Goal: Information Seeking & Learning: Learn about a topic

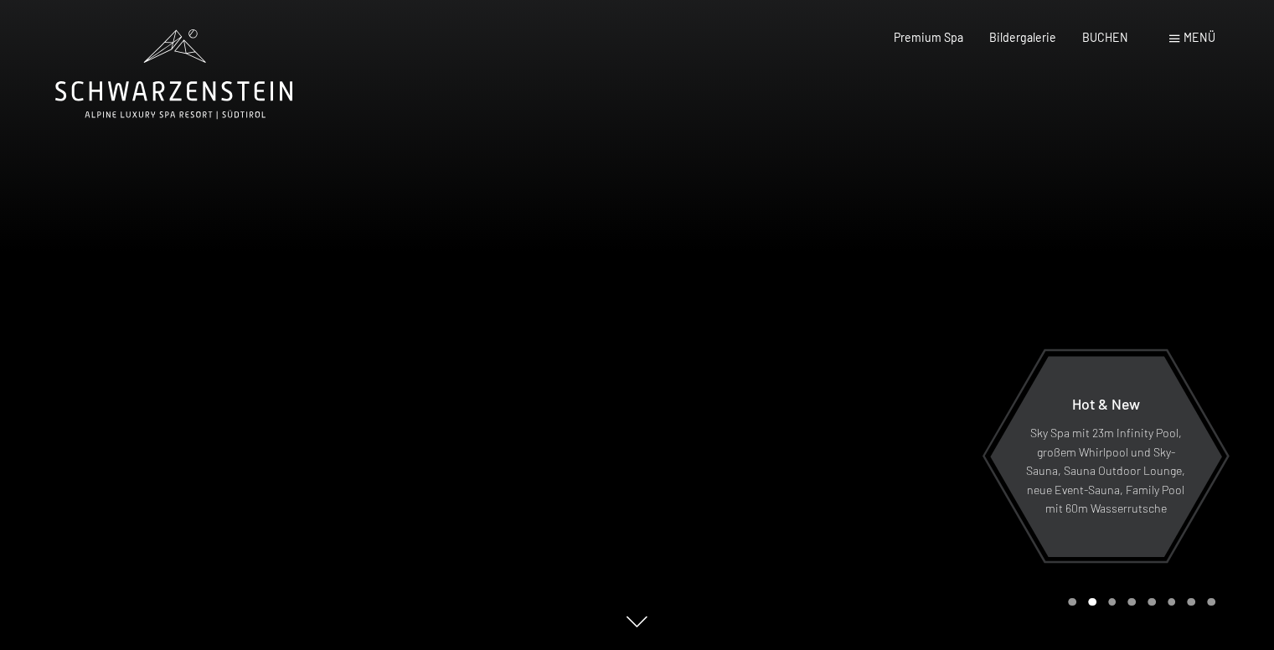
click at [1129, 631] on div at bounding box center [955, 325] width 637 height 650
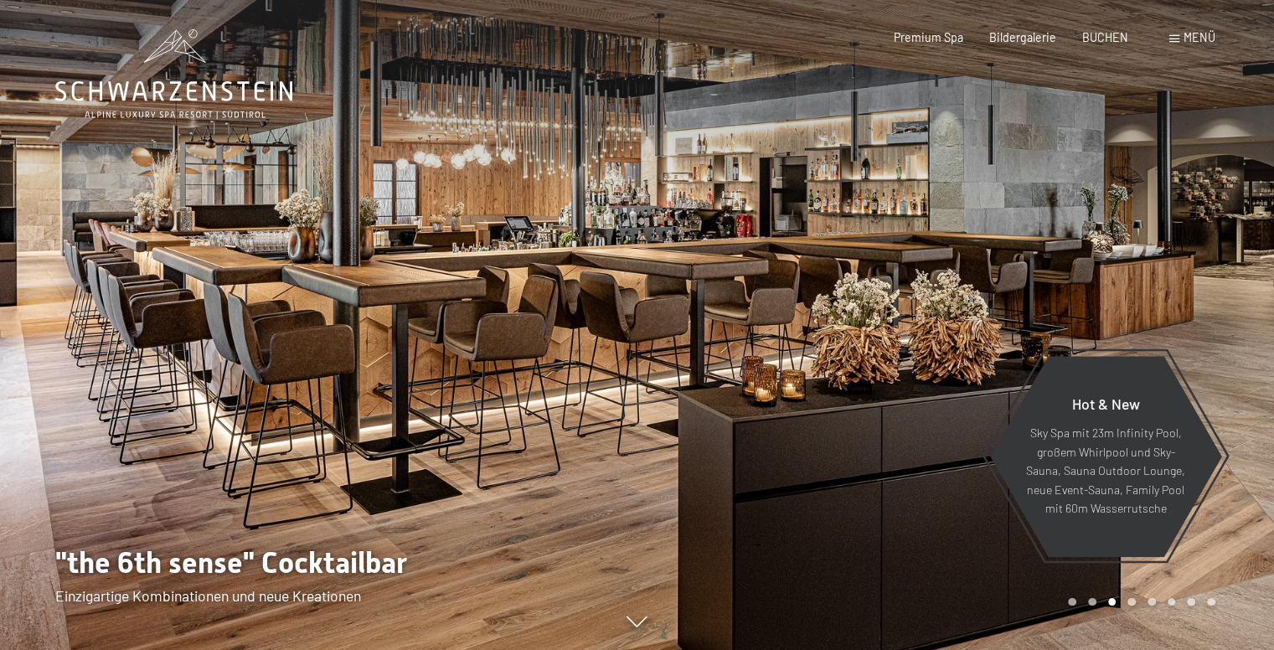
click at [1249, 447] on div at bounding box center [955, 325] width 637 height 650
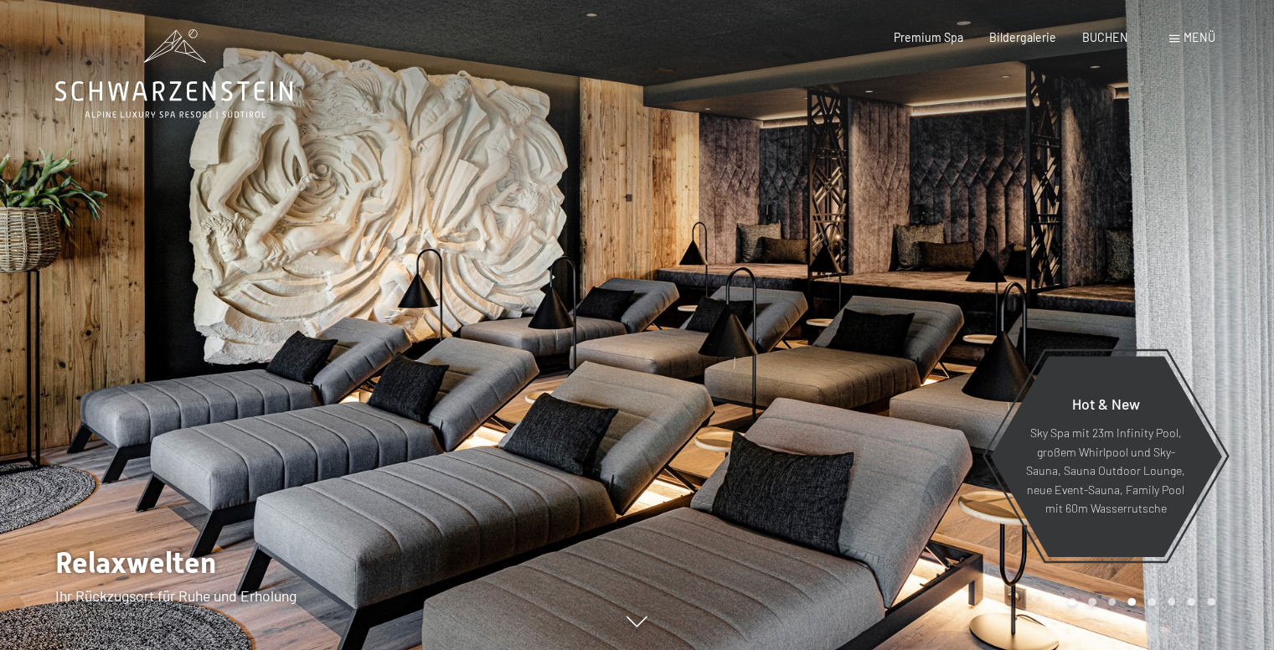
click at [1249, 447] on div at bounding box center [955, 325] width 637 height 650
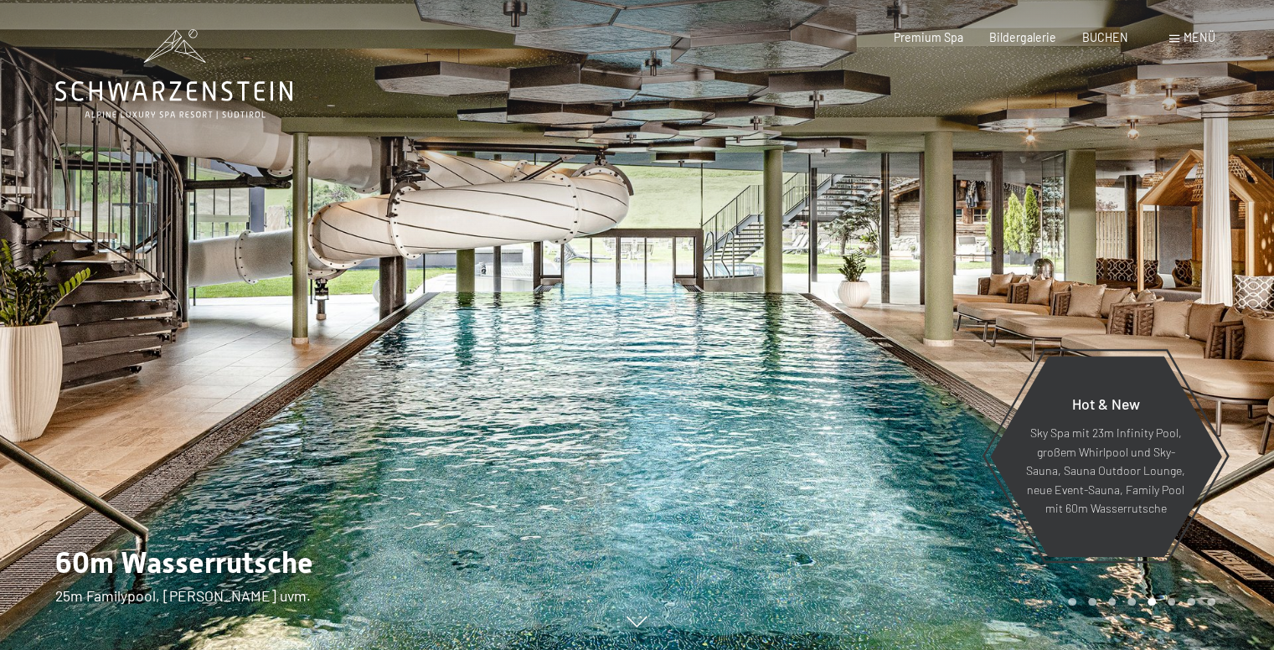
click at [1226, 442] on div at bounding box center [955, 325] width 637 height 650
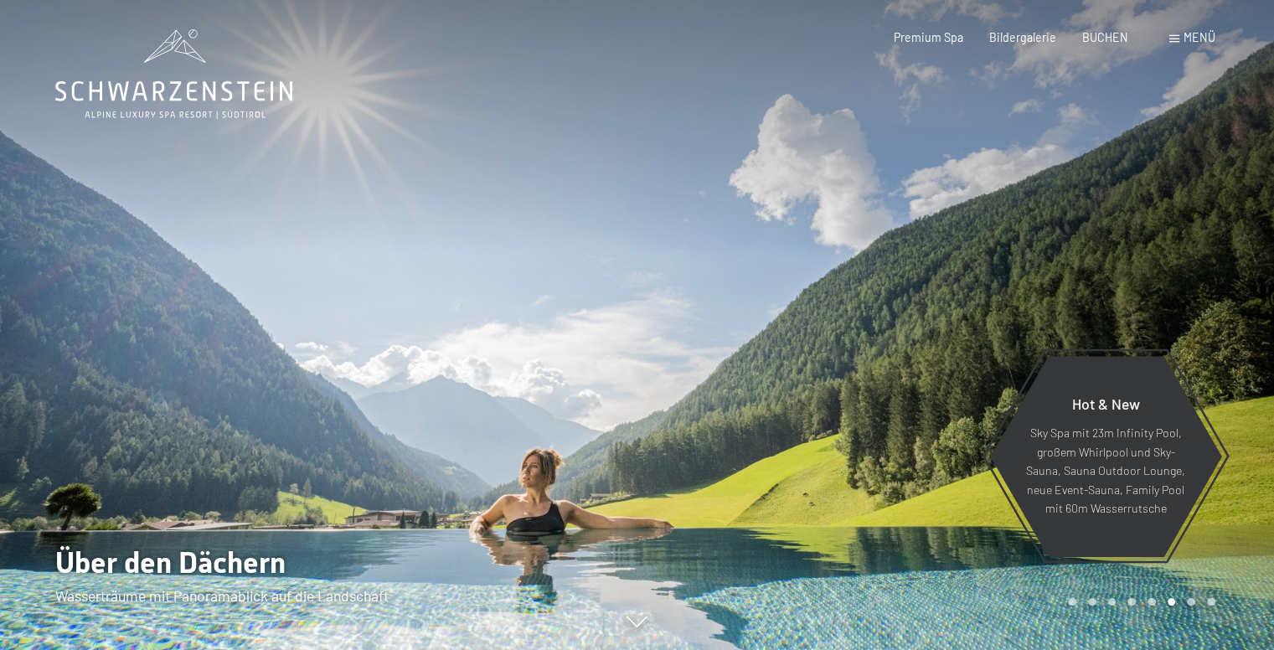
click at [1226, 442] on div at bounding box center [955, 325] width 637 height 650
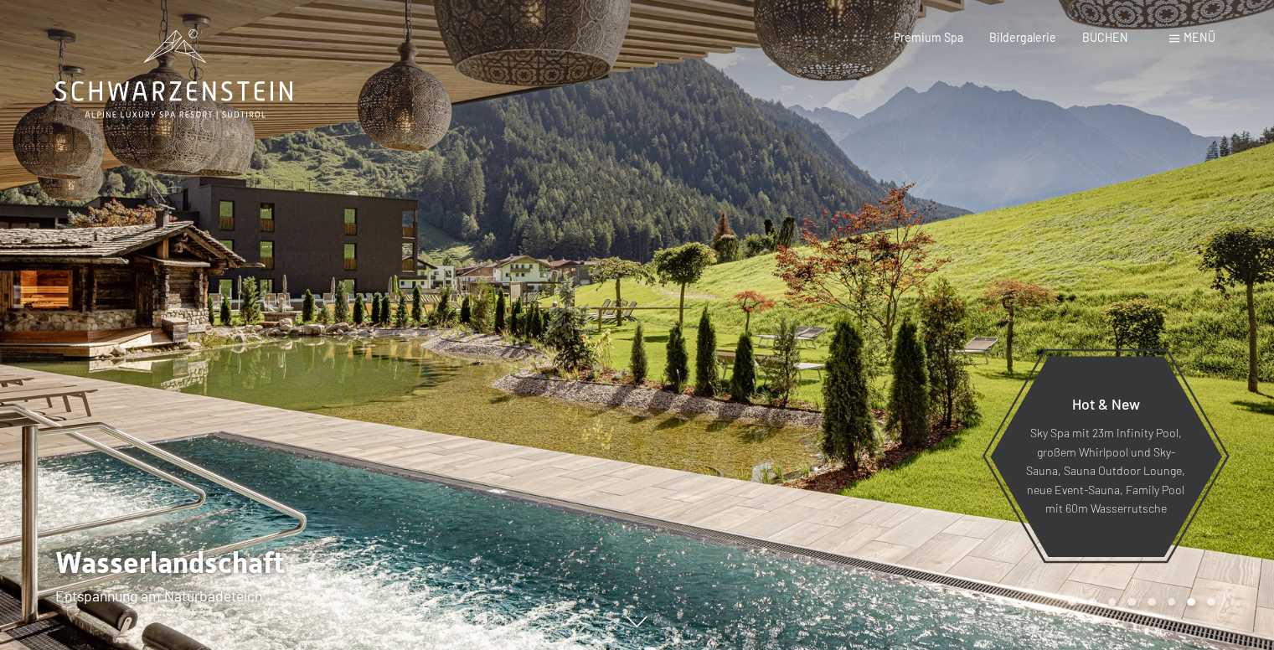
click at [47, 427] on div at bounding box center [318, 325] width 637 height 650
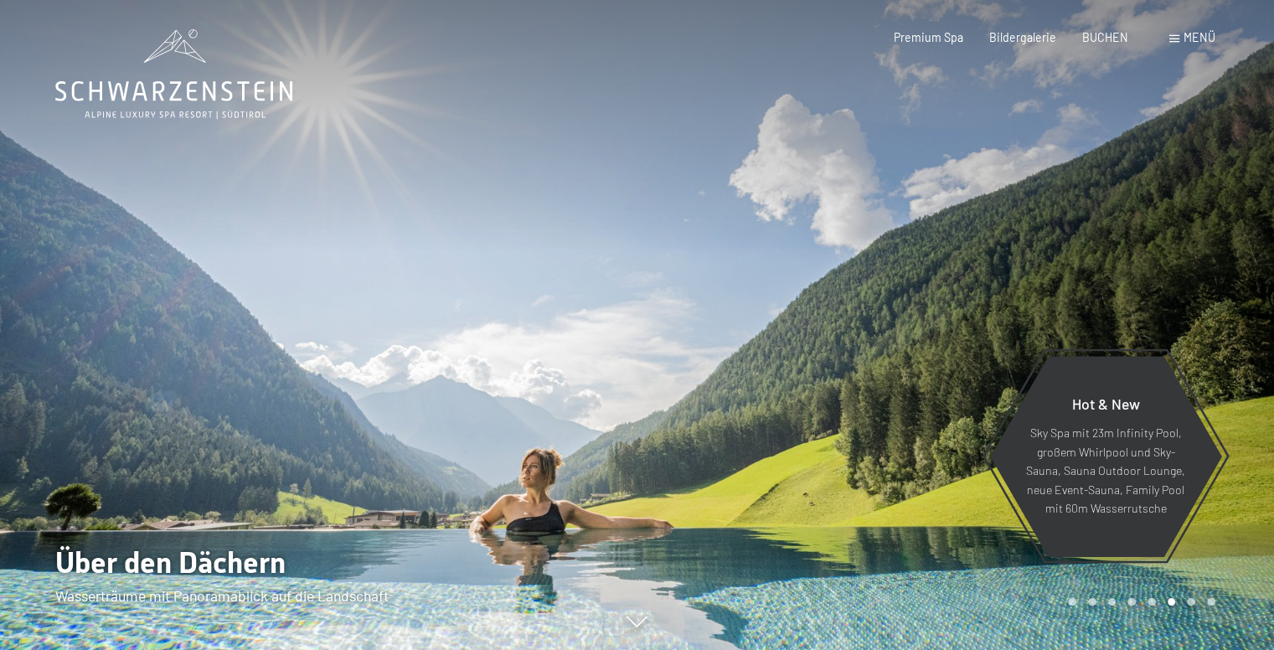
click at [1236, 434] on div at bounding box center [955, 325] width 637 height 650
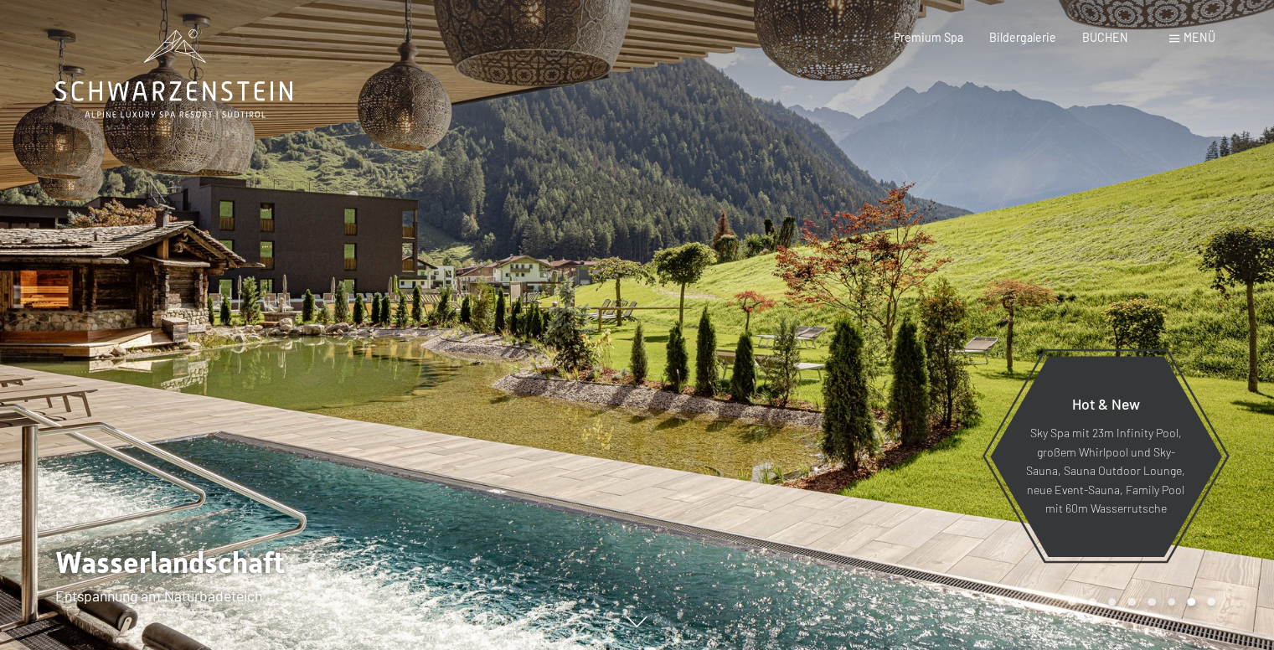
click at [1234, 437] on div at bounding box center [955, 325] width 637 height 650
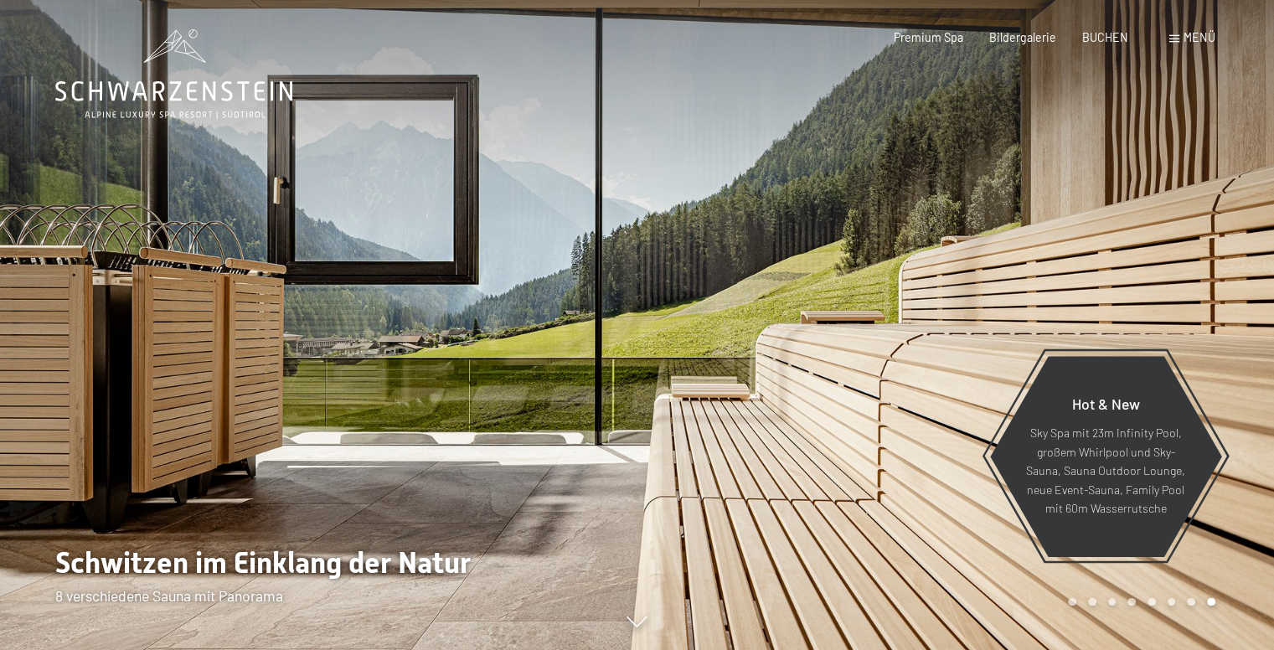
click at [1230, 477] on div at bounding box center [955, 325] width 637 height 650
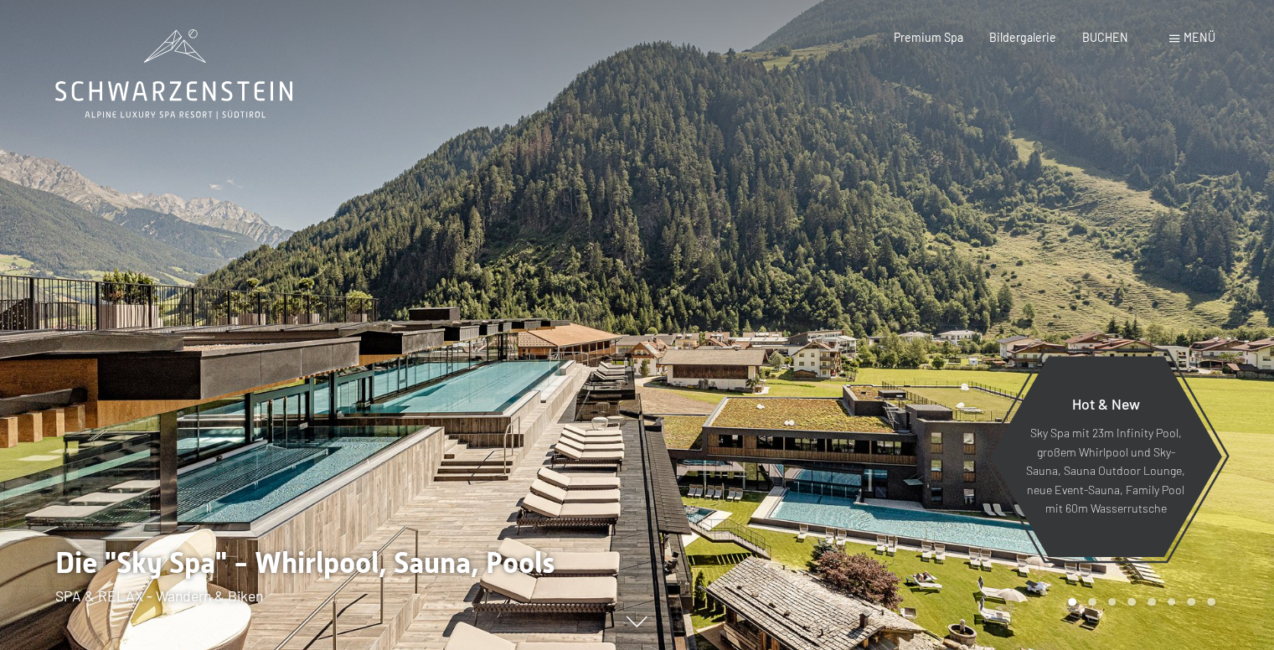
click at [1230, 477] on div at bounding box center [955, 325] width 637 height 650
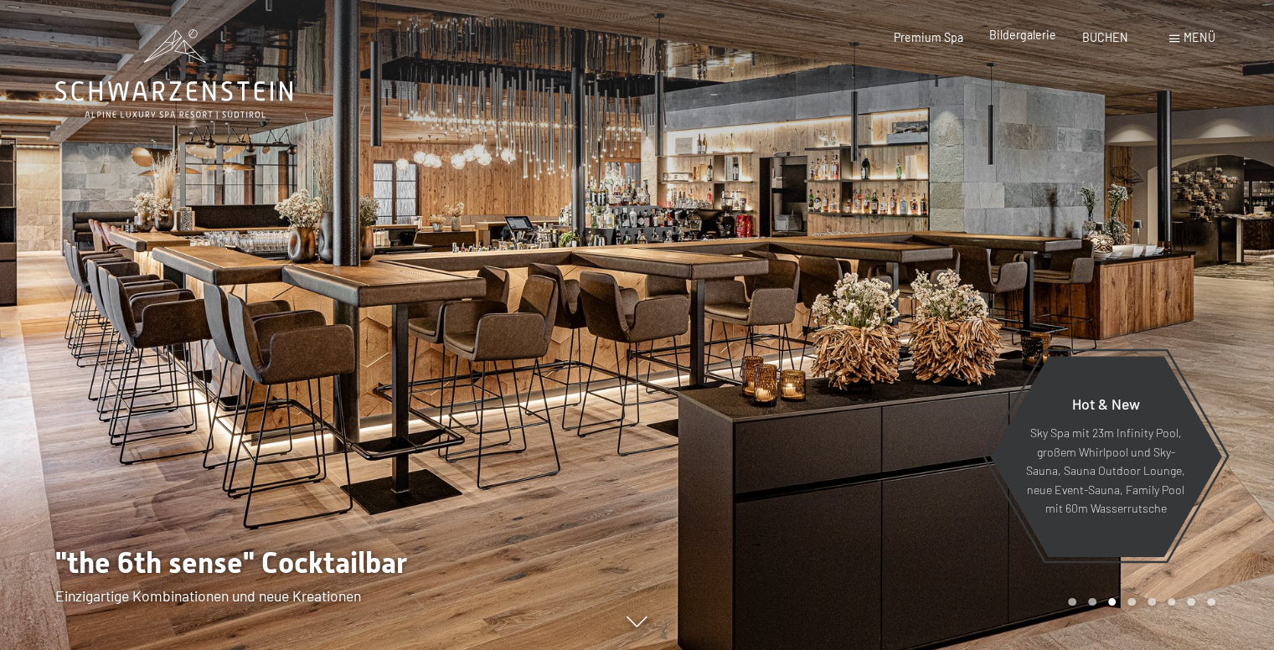
click at [1046, 35] on span "Bildergalerie" at bounding box center [1022, 35] width 67 height 14
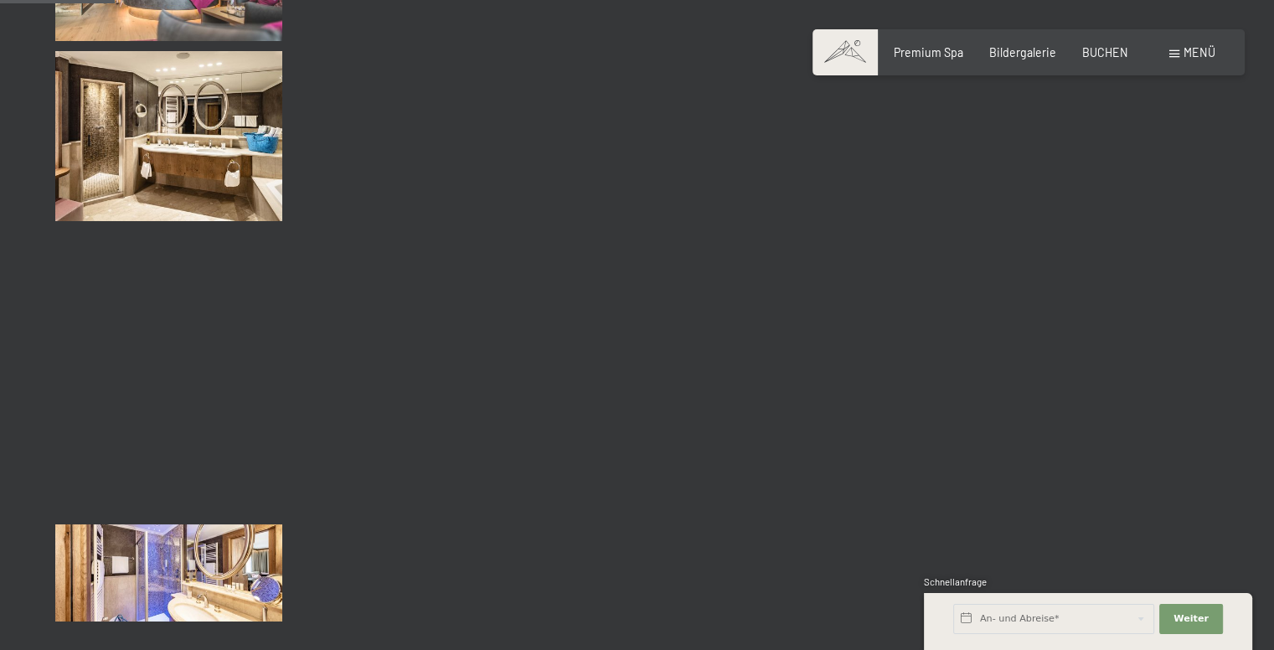
scroll to position [1759, 0]
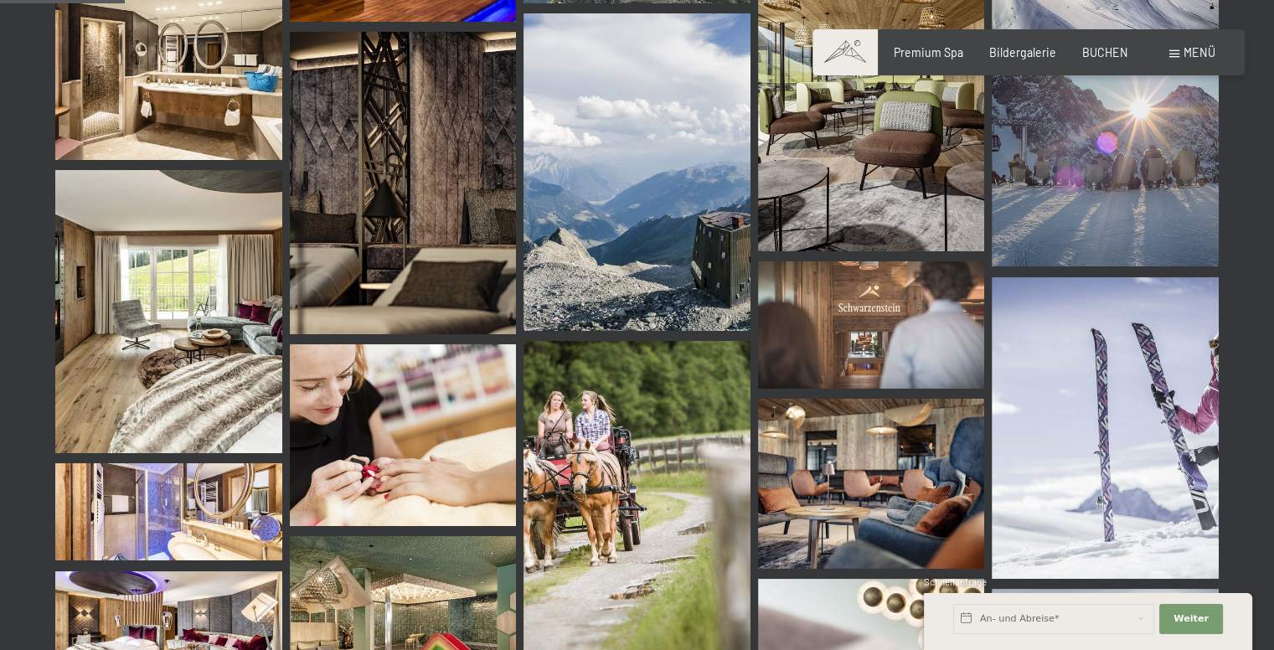
click at [1203, 48] on span "Menü" at bounding box center [1200, 52] width 32 height 14
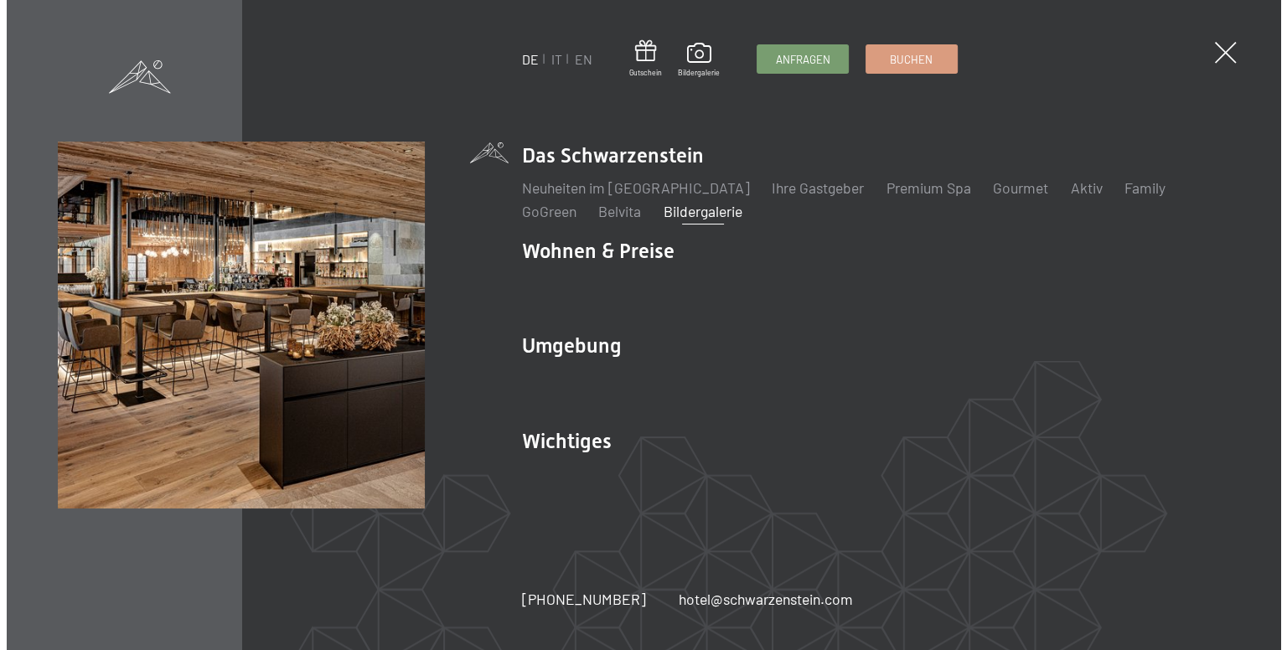
scroll to position [1771, 0]
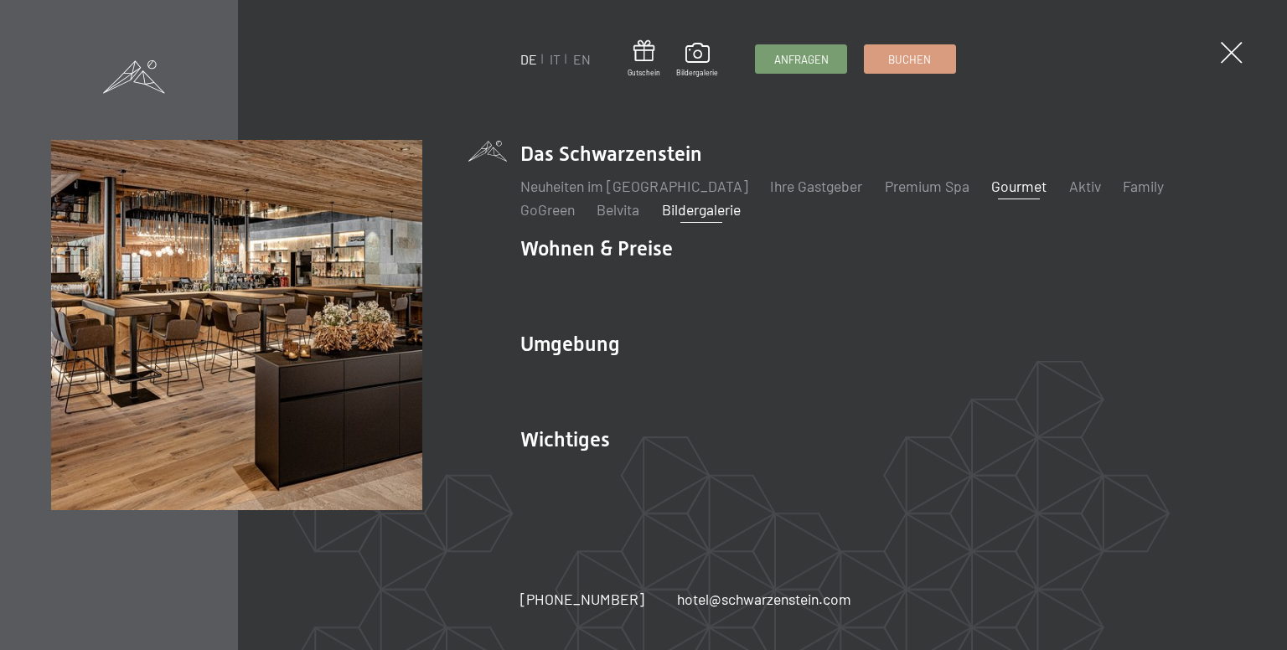
click at [1000, 185] on link "Gourmet" at bounding box center [1018, 186] width 55 height 18
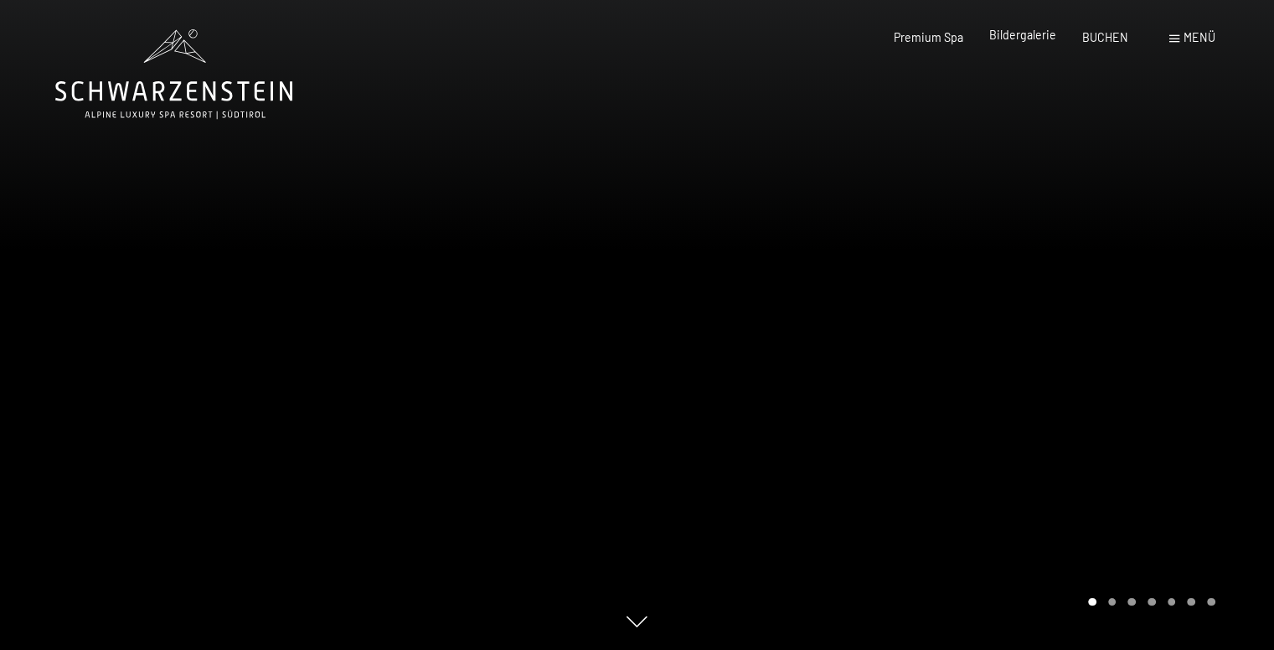
click at [998, 35] on span "Bildergalerie" at bounding box center [1022, 35] width 67 height 14
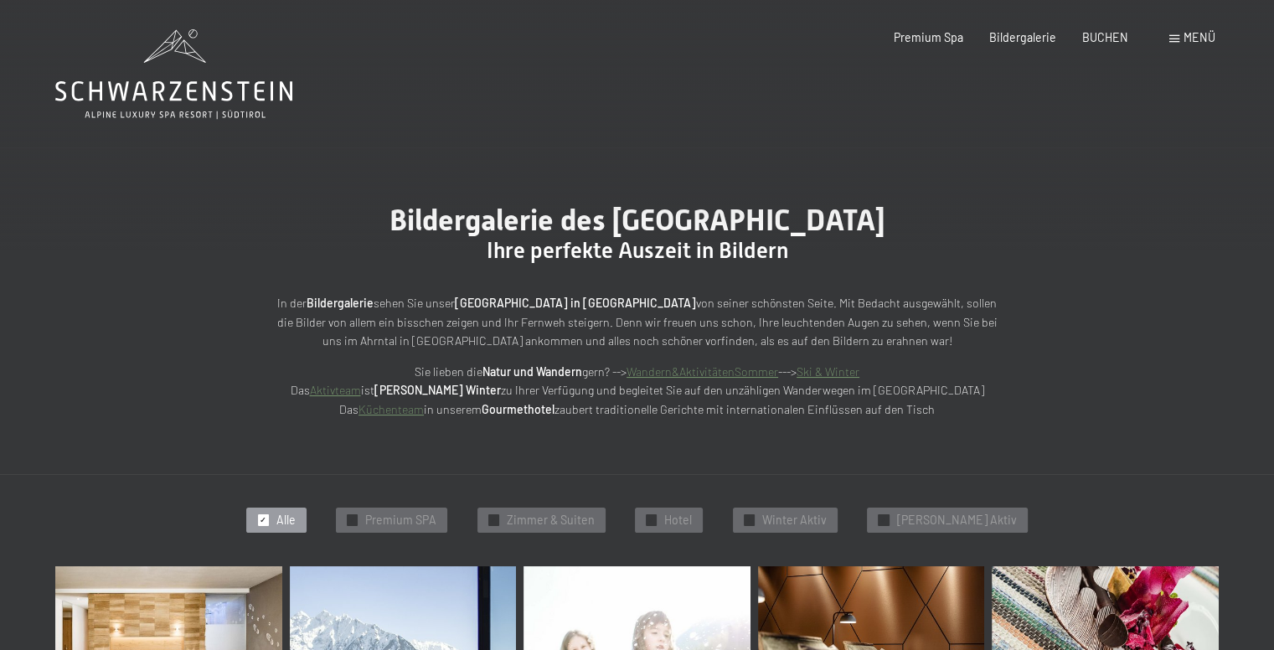
click at [1183, 36] on div "Menü" at bounding box center [1192, 37] width 46 height 17
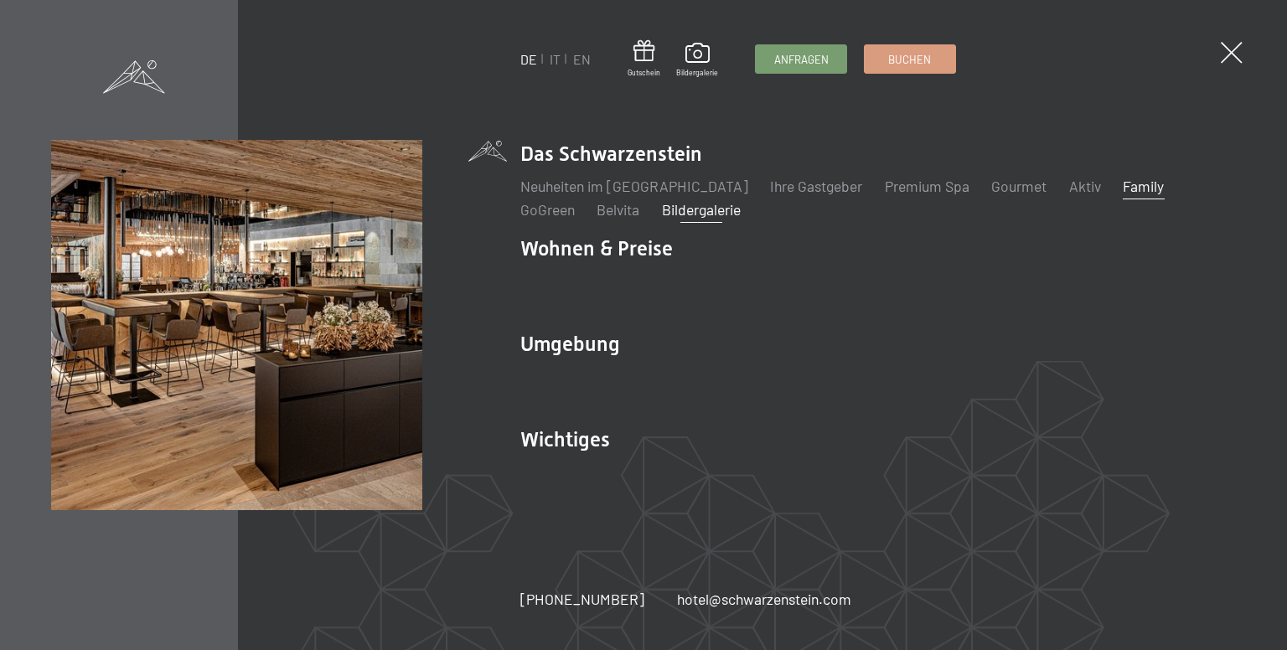
click at [1122, 183] on link "Family" at bounding box center [1142, 186] width 41 height 18
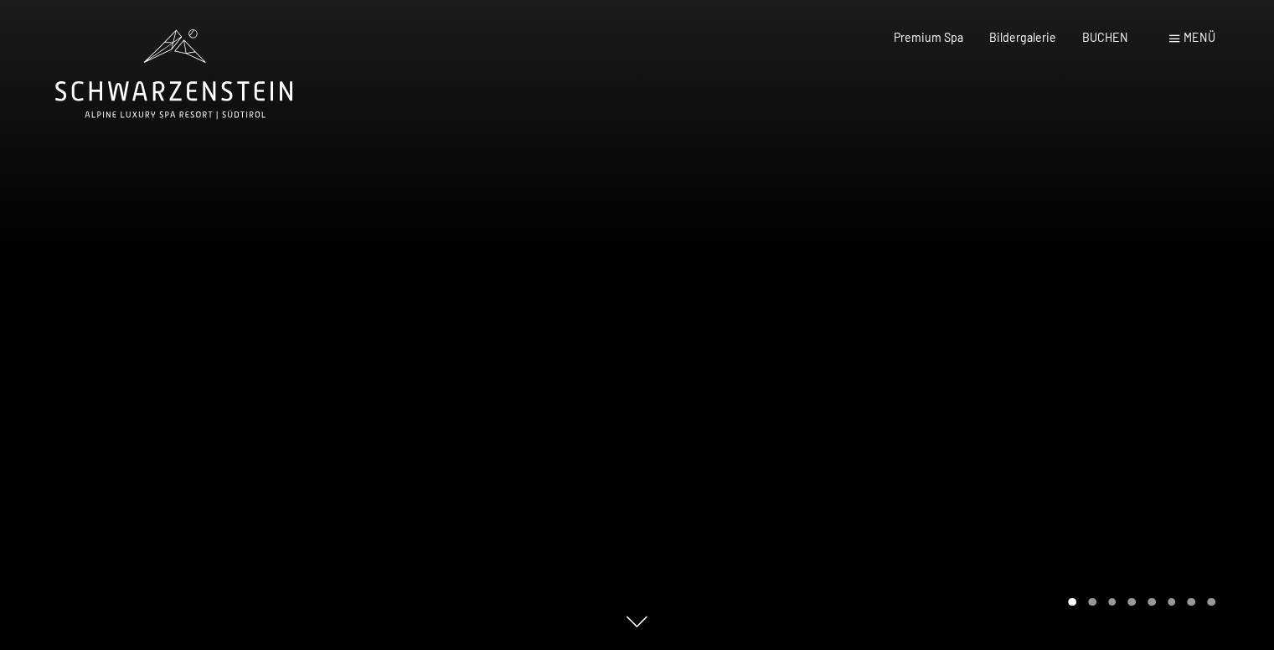
click at [1230, 442] on div at bounding box center [955, 325] width 637 height 650
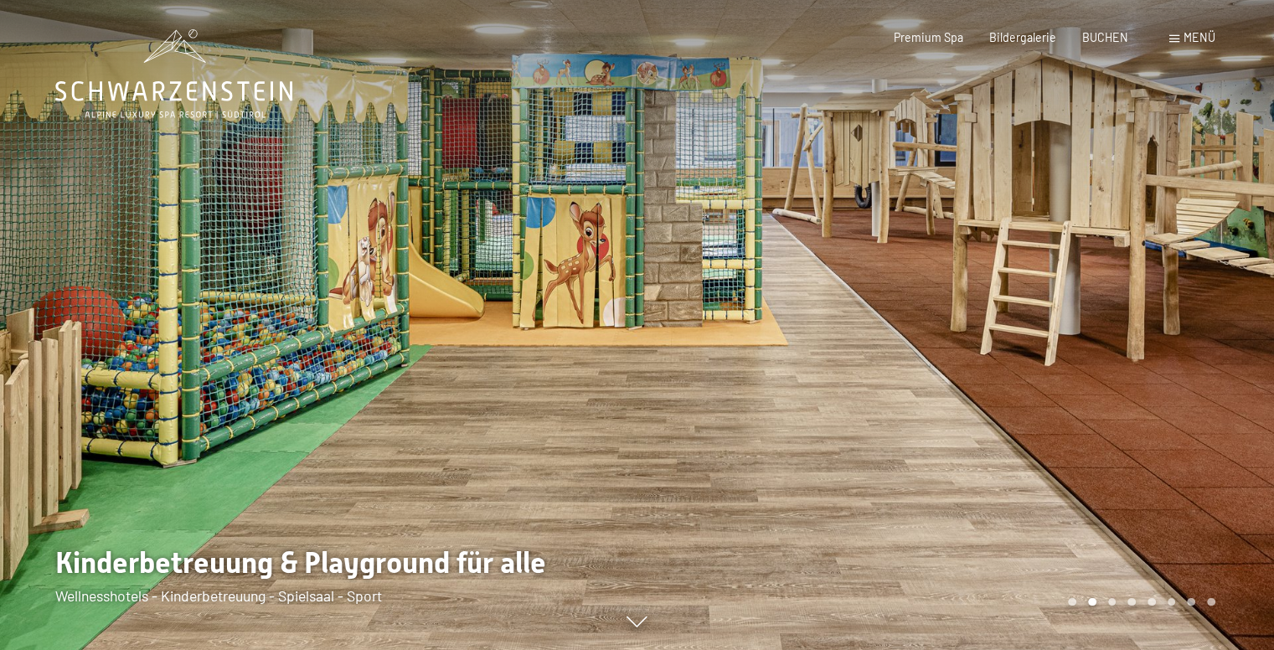
click at [1230, 442] on div at bounding box center [955, 325] width 637 height 650
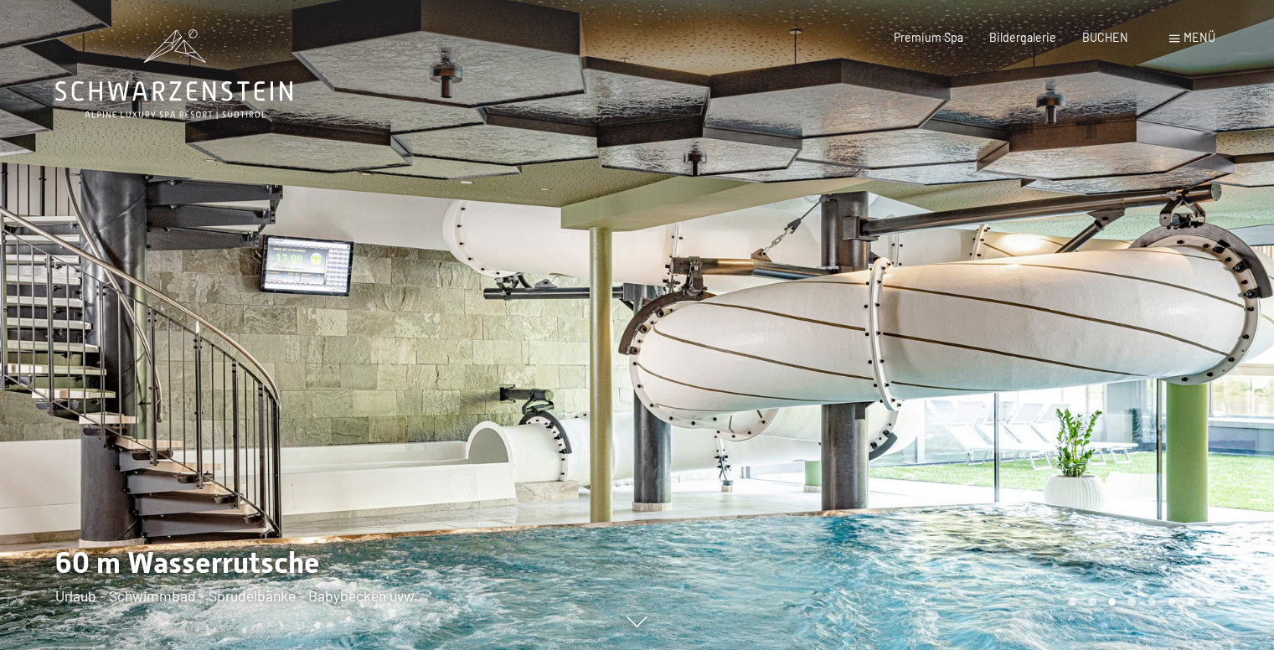
click at [1231, 456] on div at bounding box center [955, 325] width 637 height 650
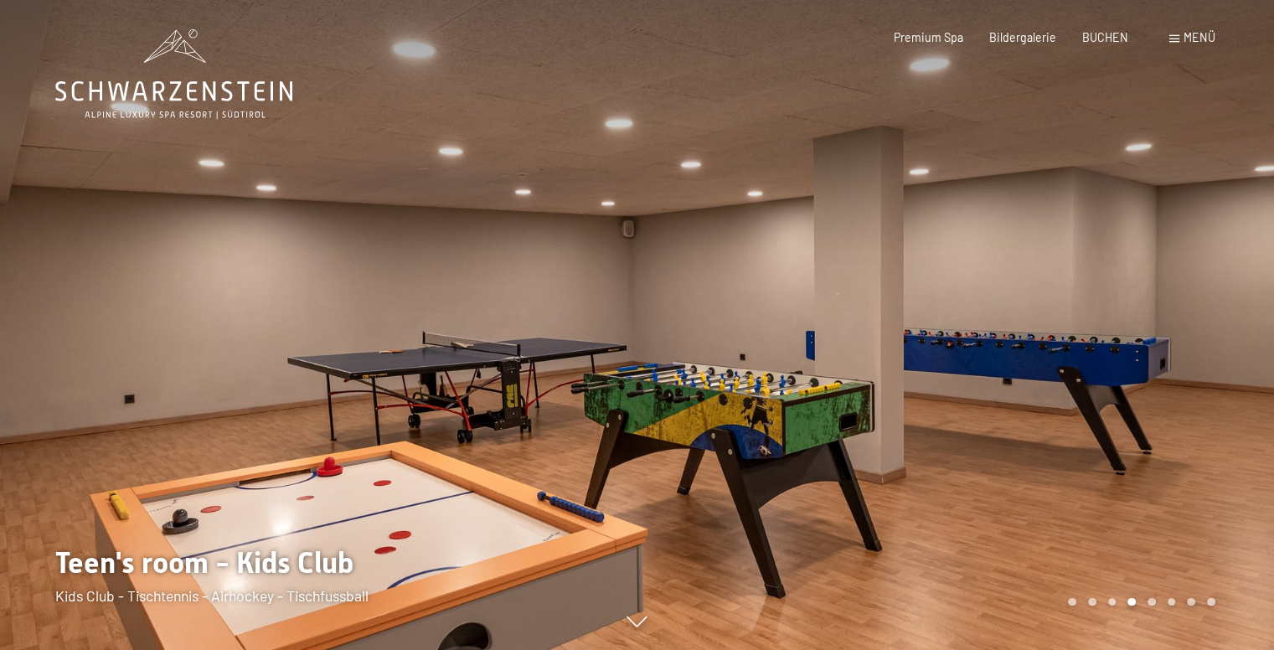
click at [1231, 456] on div at bounding box center [955, 325] width 637 height 650
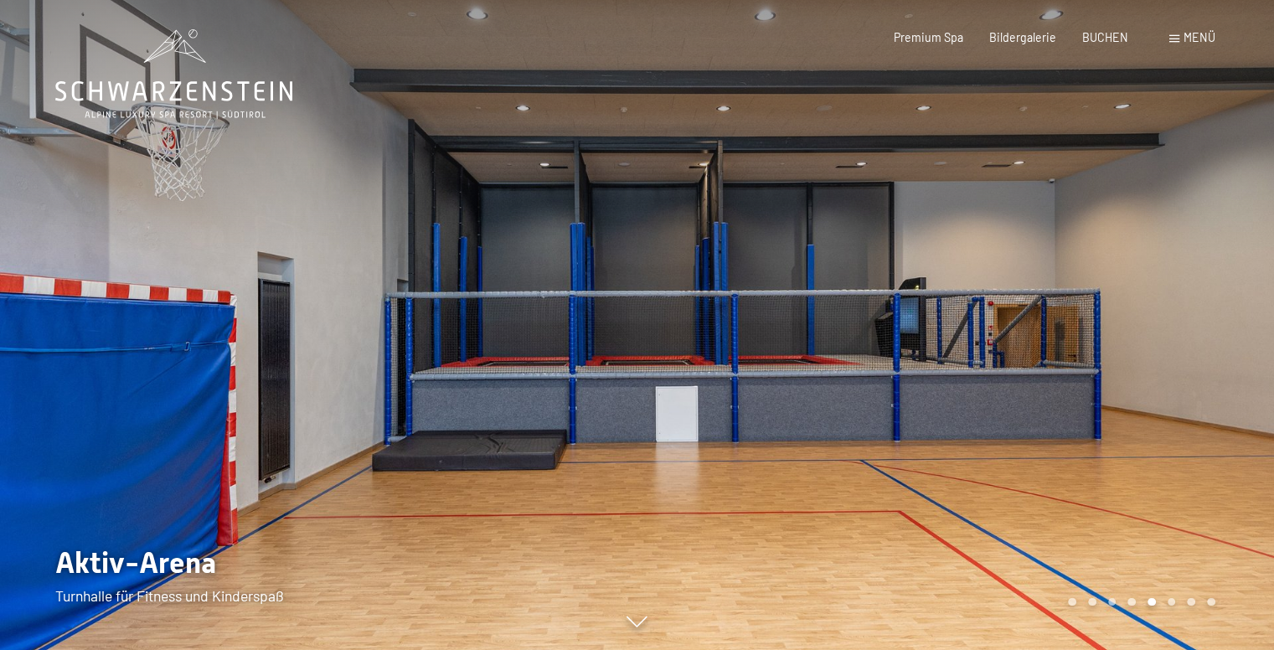
click at [1231, 456] on div at bounding box center [955, 325] width 637 height 650
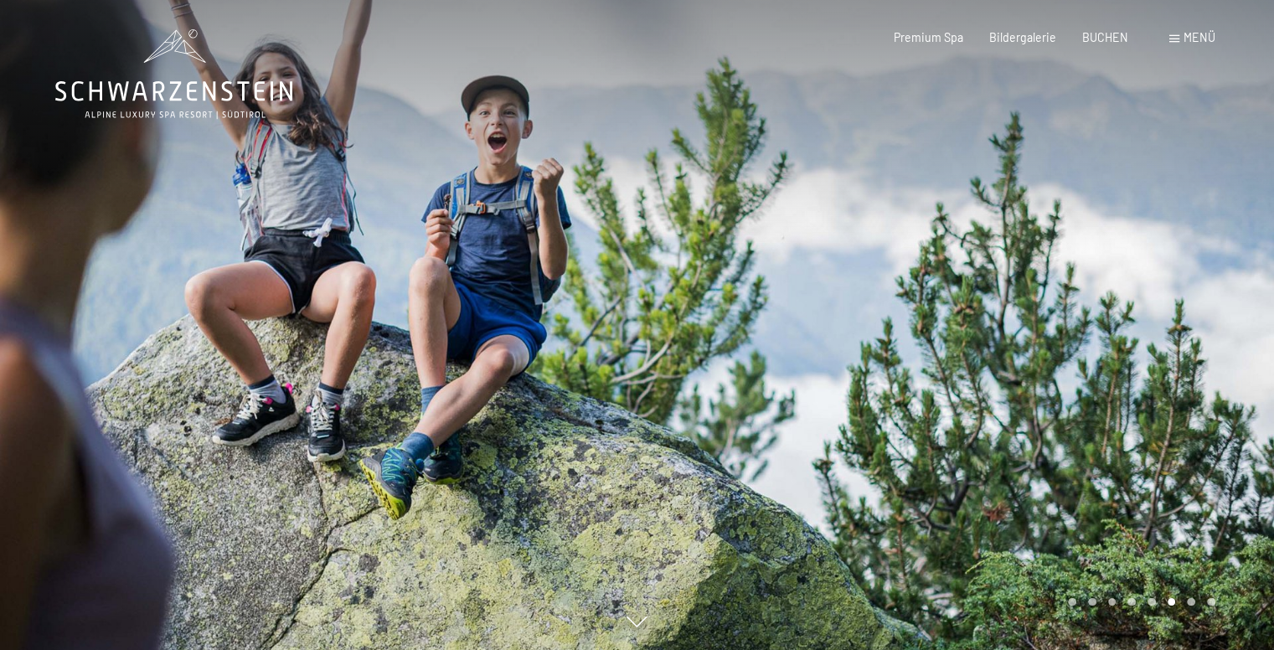
click at [1231, 456] on div at bounding box center [955, 325] width 637 height 650
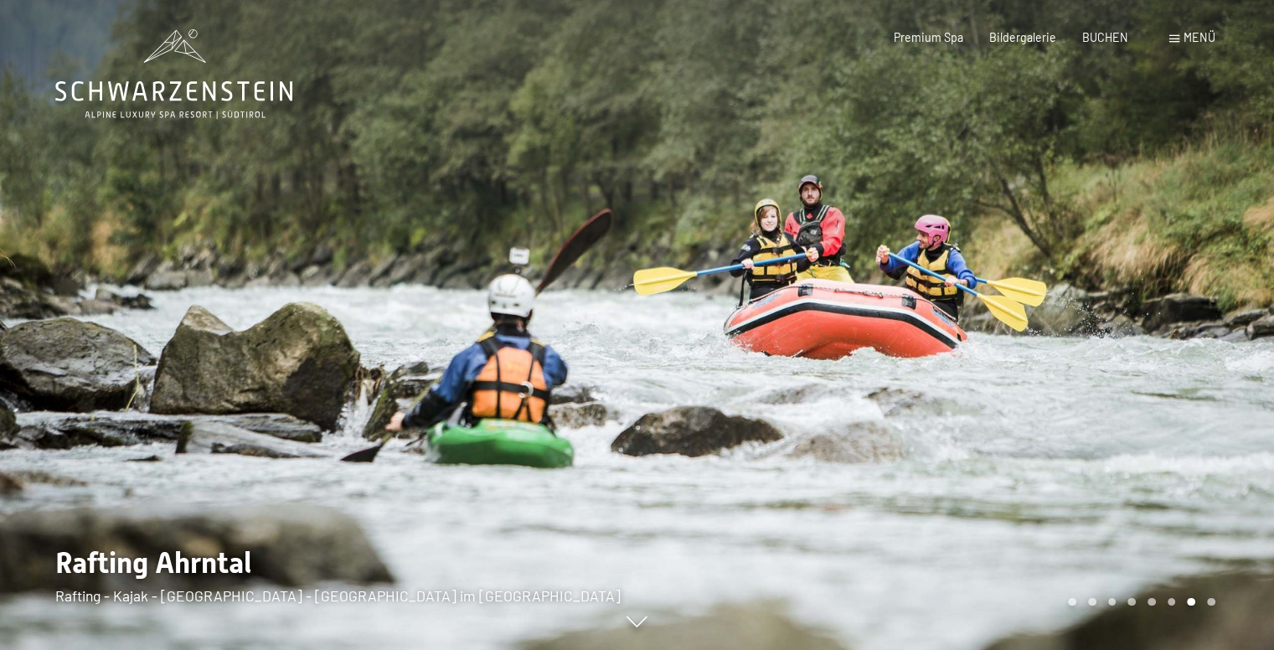
click at [1231, 456] on div at bounding box center [955, 325] width 637 height 650
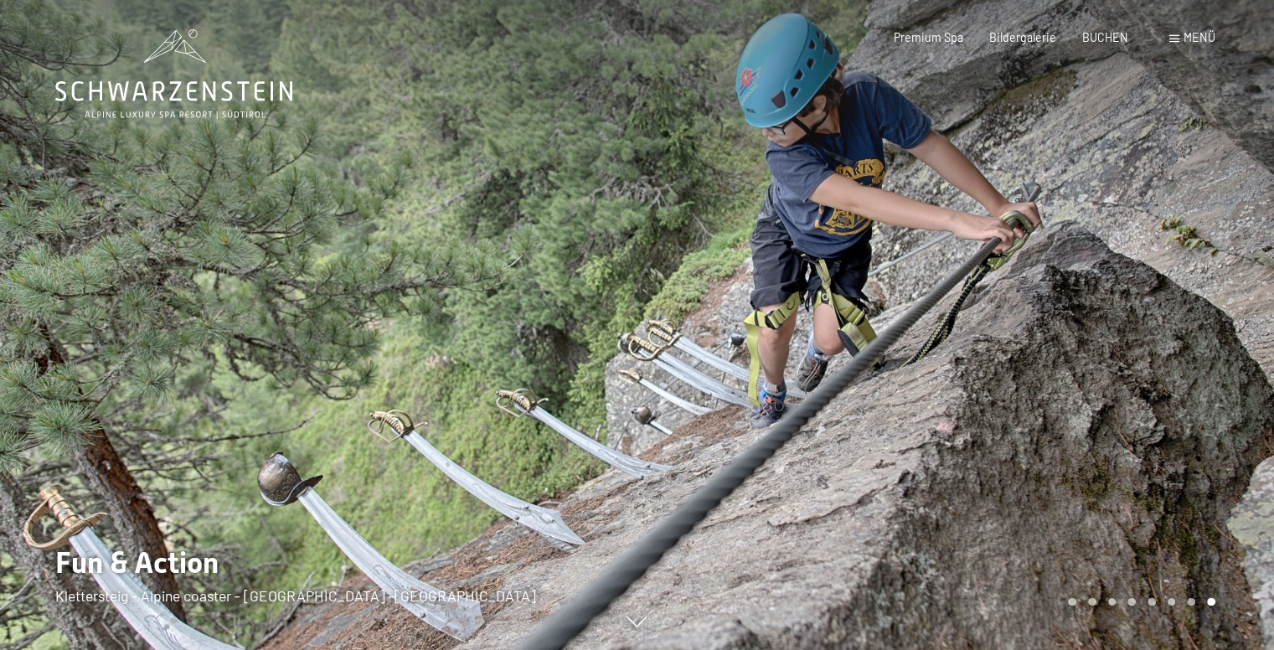
click at [1231, 456] on div at bounding box center [955, 325] width 637 height 650
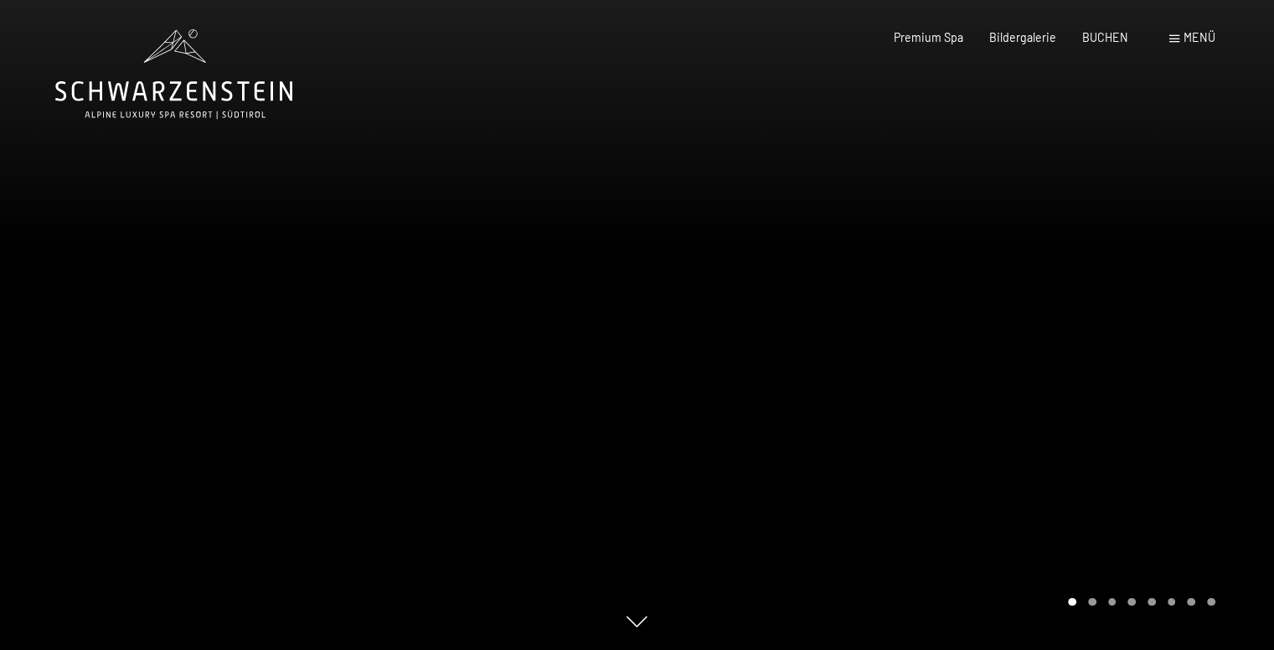
click at [1231, 456] on div at bounding box center [955, 325] width 637 height 650
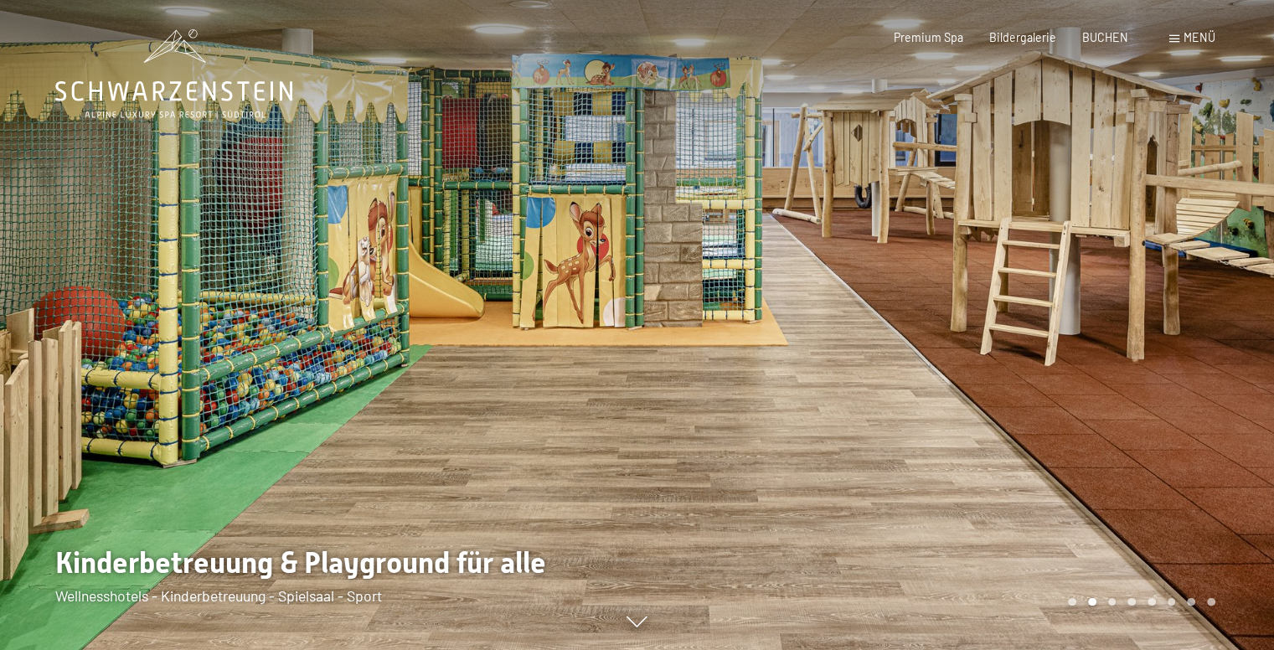
click at [1231, 456] on div at bounding box center [955, 325] width 637 height 650
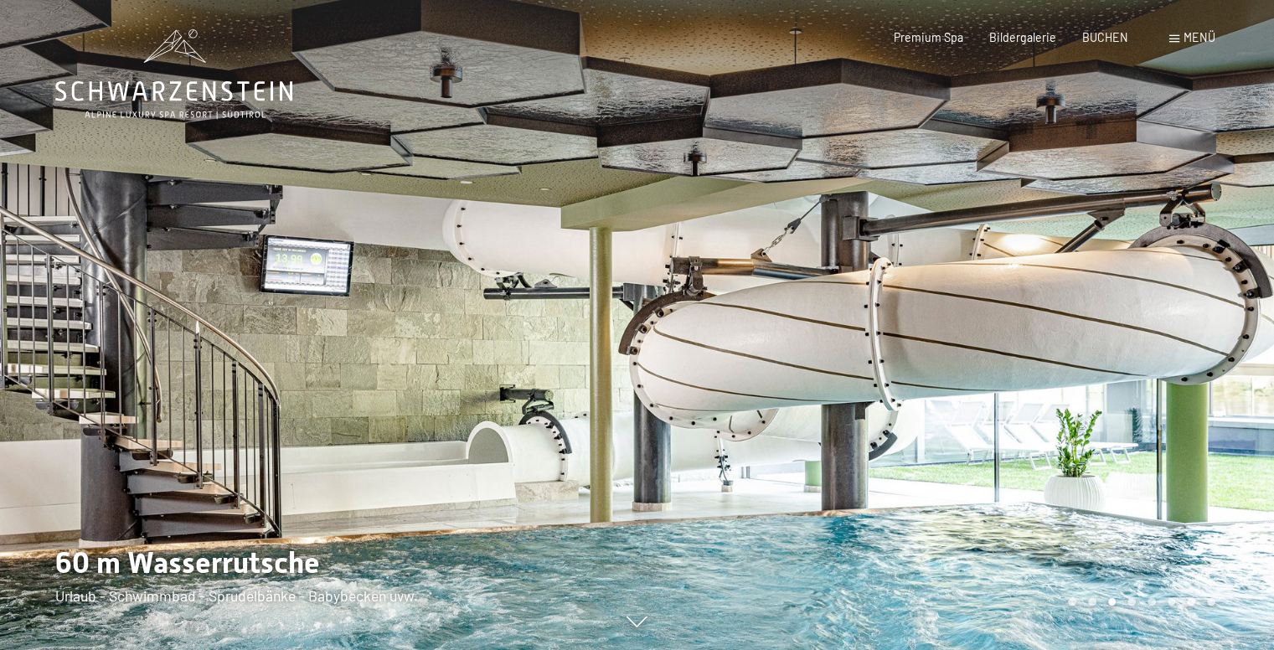
click at [1206, 43] on span "Menü" at bounding box center [1200, 37] width 32 height 14
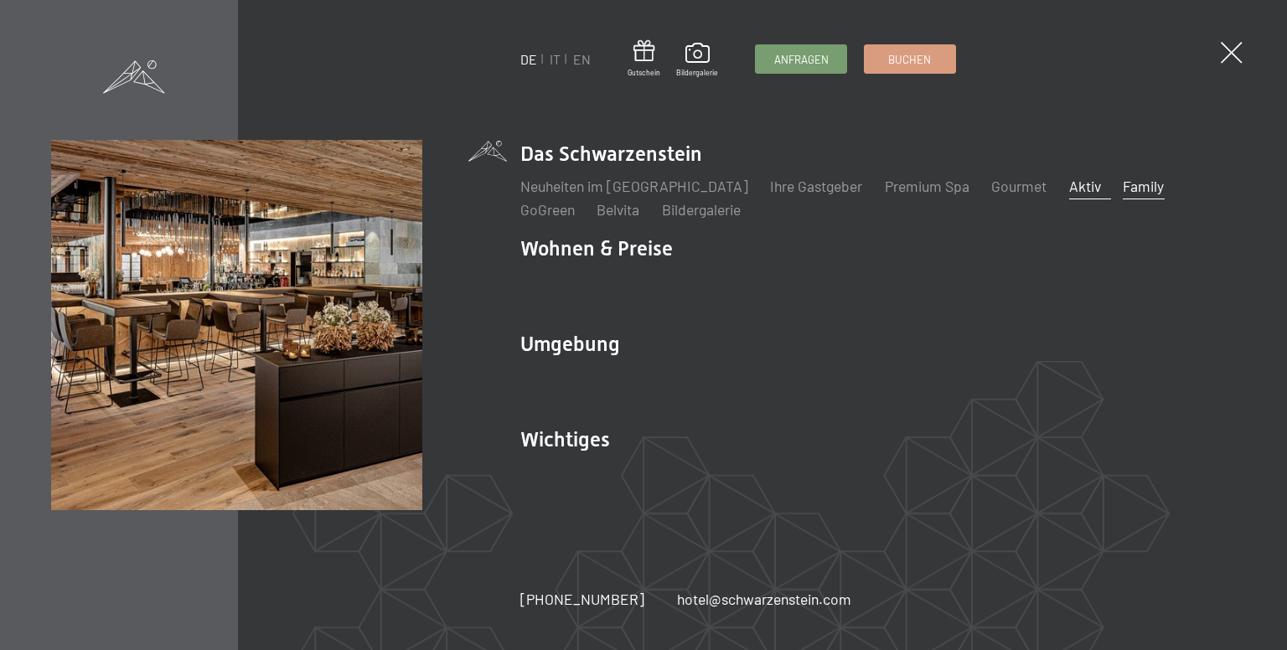
click at [1069, 194] on link "Aktiv" at bounding box center [1085, 186] width 32 height 18
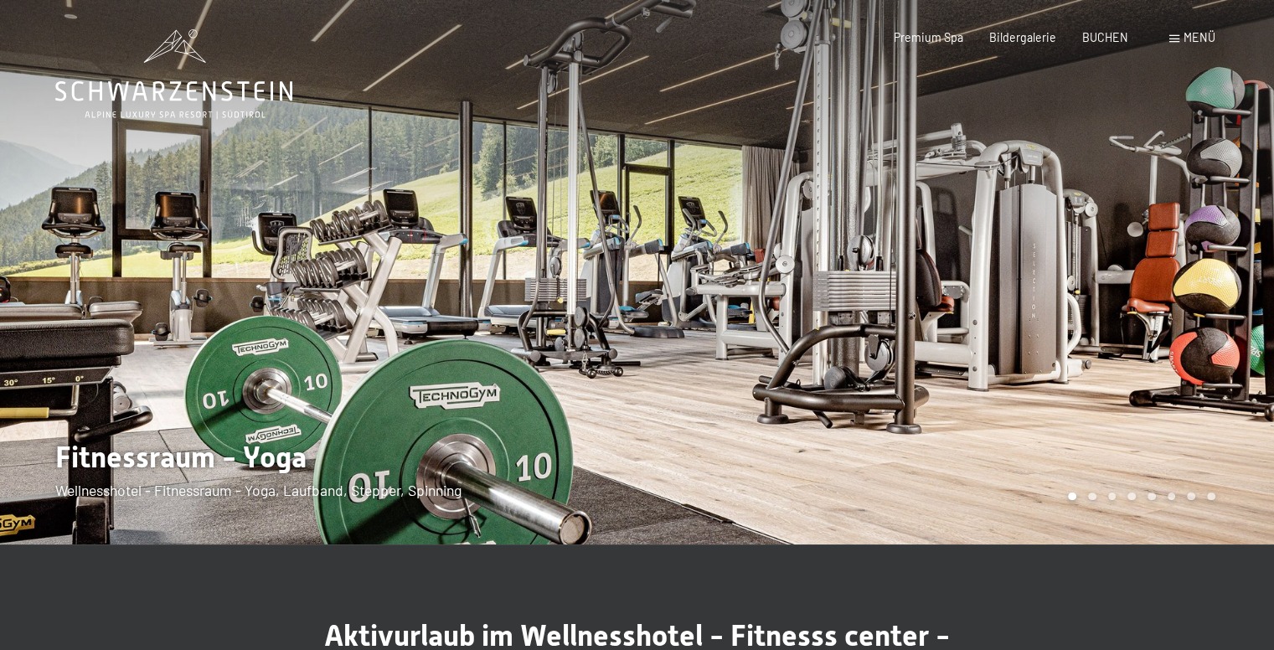
click at [1243, 329] on div at bounding box center [955, 272] width 637 height 544
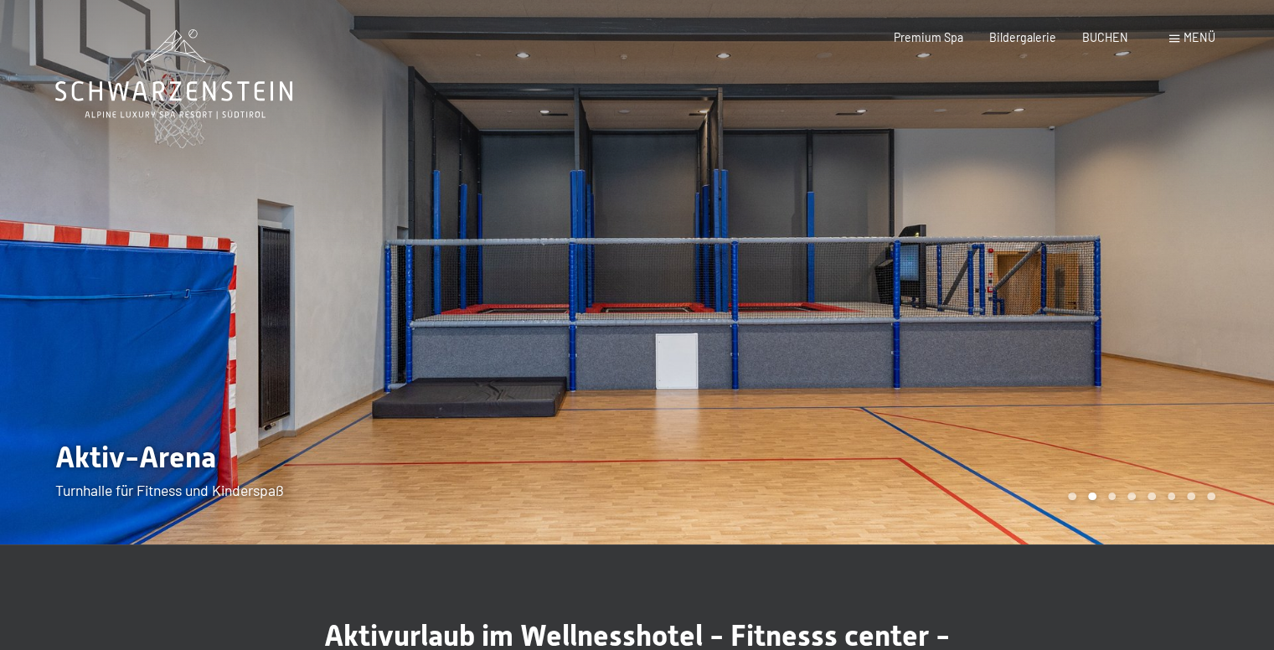
click at [1243, 329] on div at bounding box center [955, 272] width 637 height 544
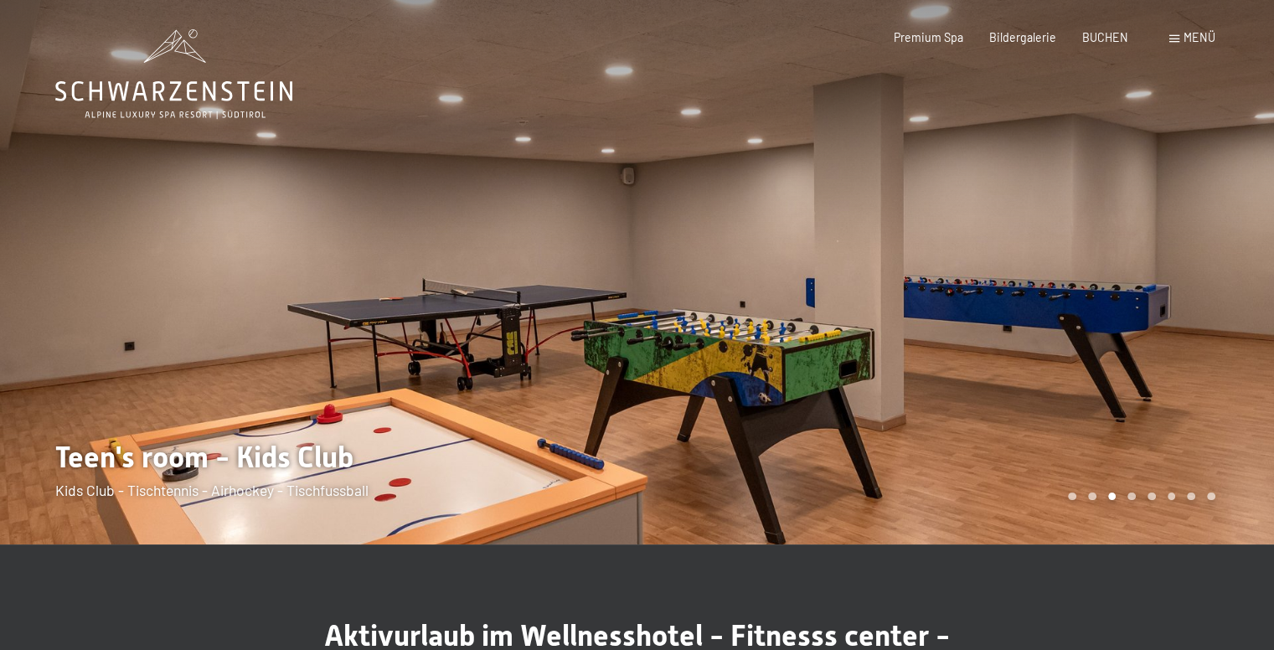
click at [1243, 329] on div at bounding box center [955, 272] width 637 height 544
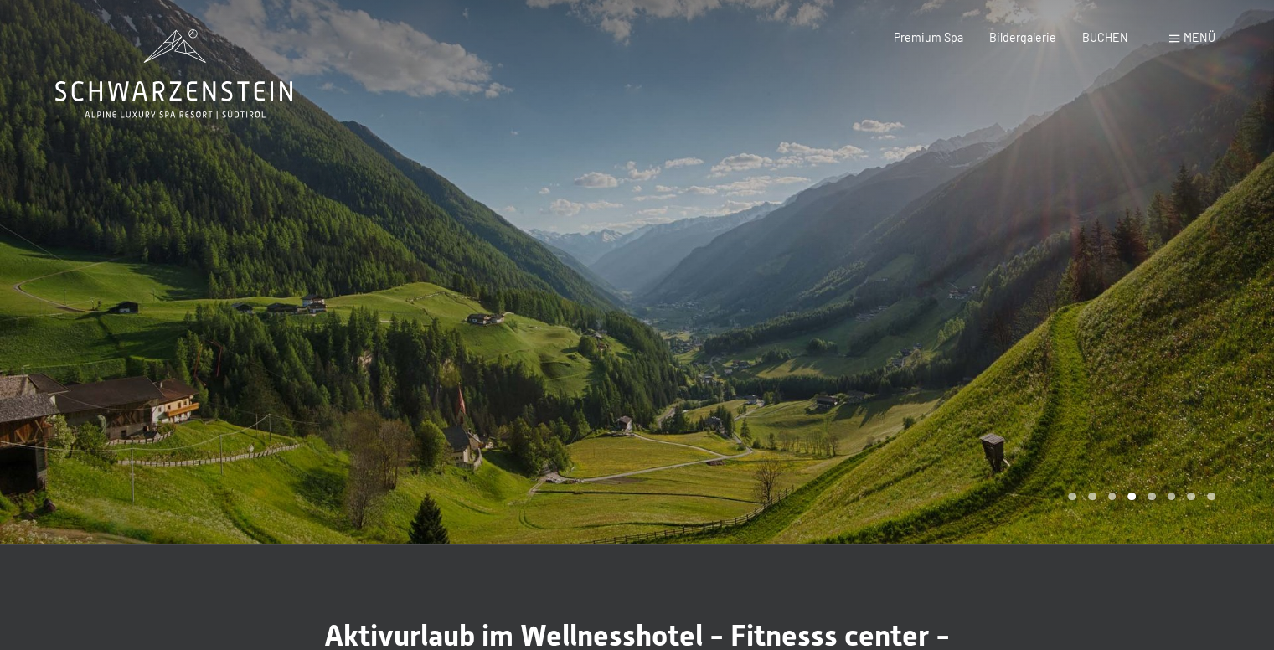
click at [1242, 331] on div at bounding box center [955, 272] width 637 height 544
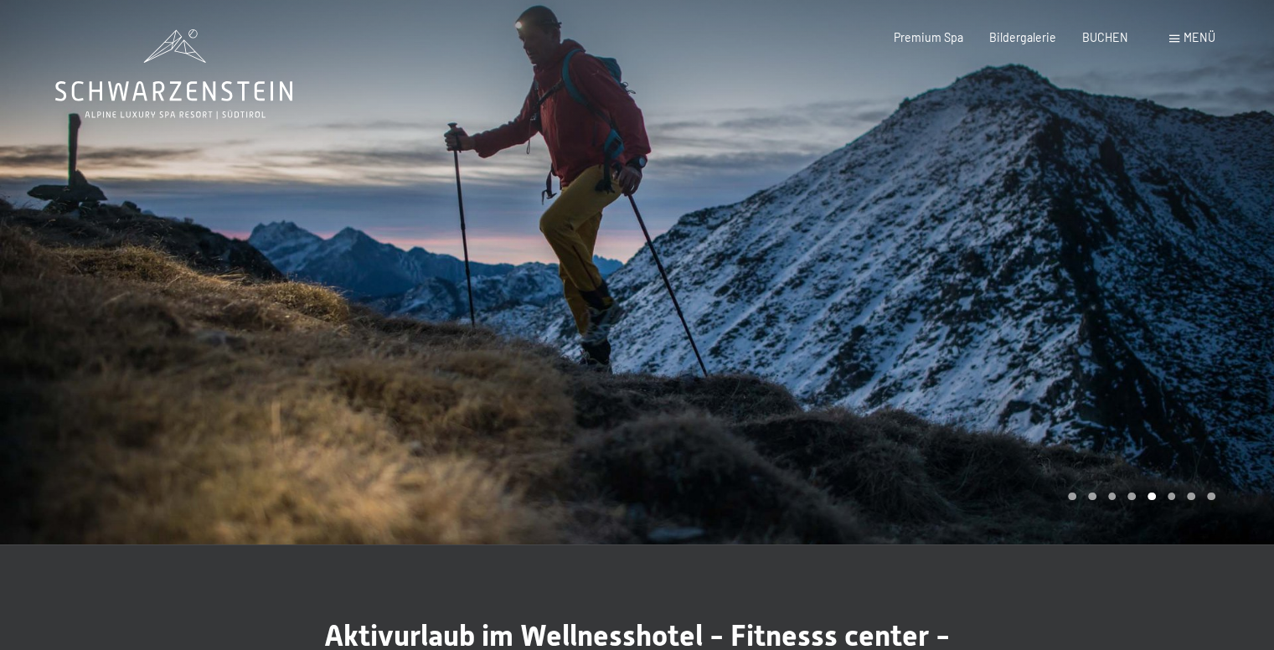
click at [1242, 331] on div at bounding box center [955, 272] width 637 height 544
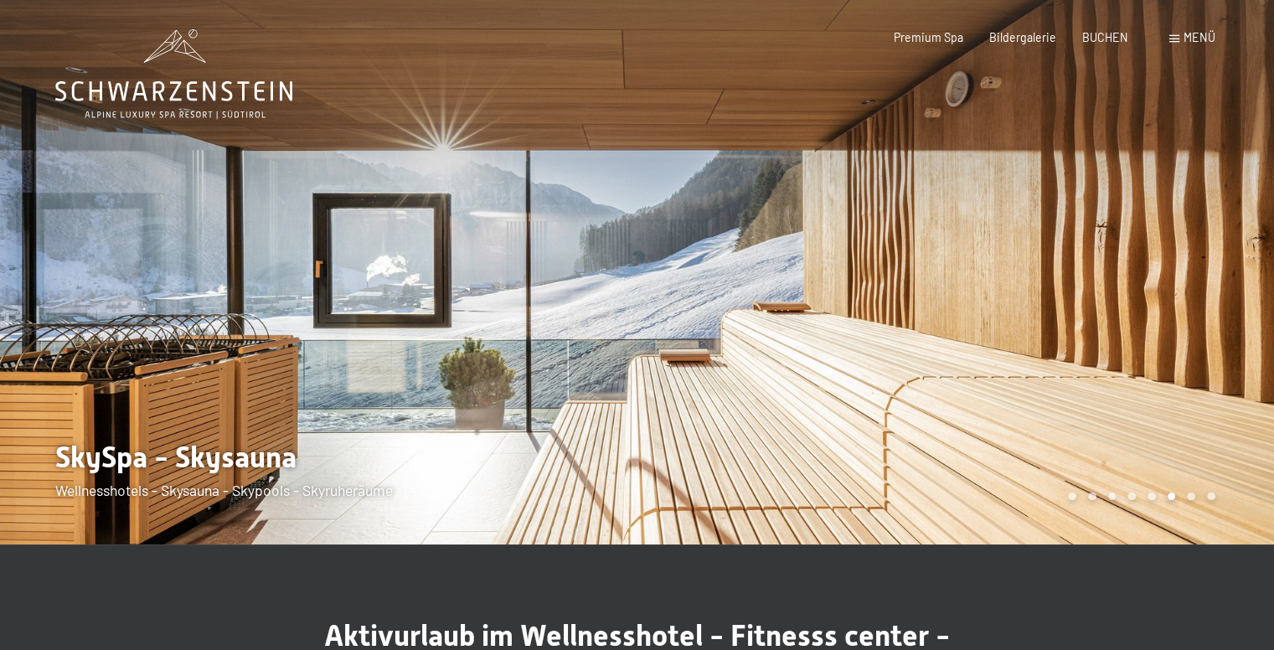
click at [1242, 331] on div at bounding box center [955, 272] width 637 height 544
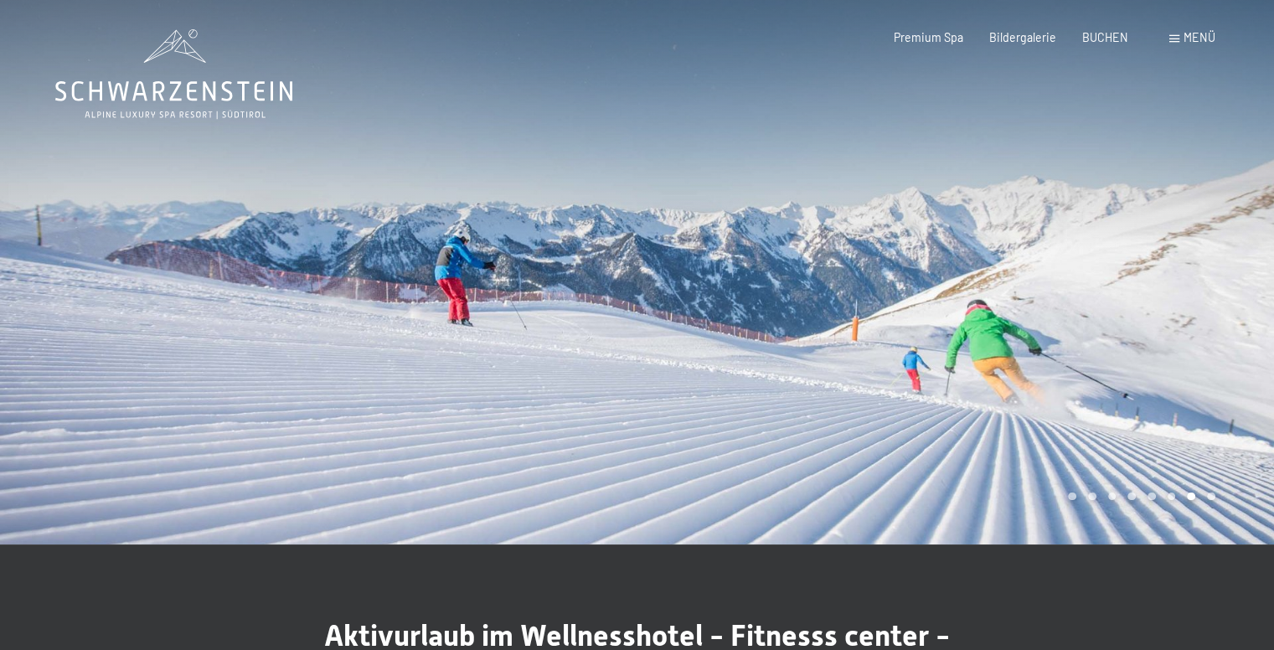
click at [1242, 331] on div at bounding box center [955, 272] width 637 height 544
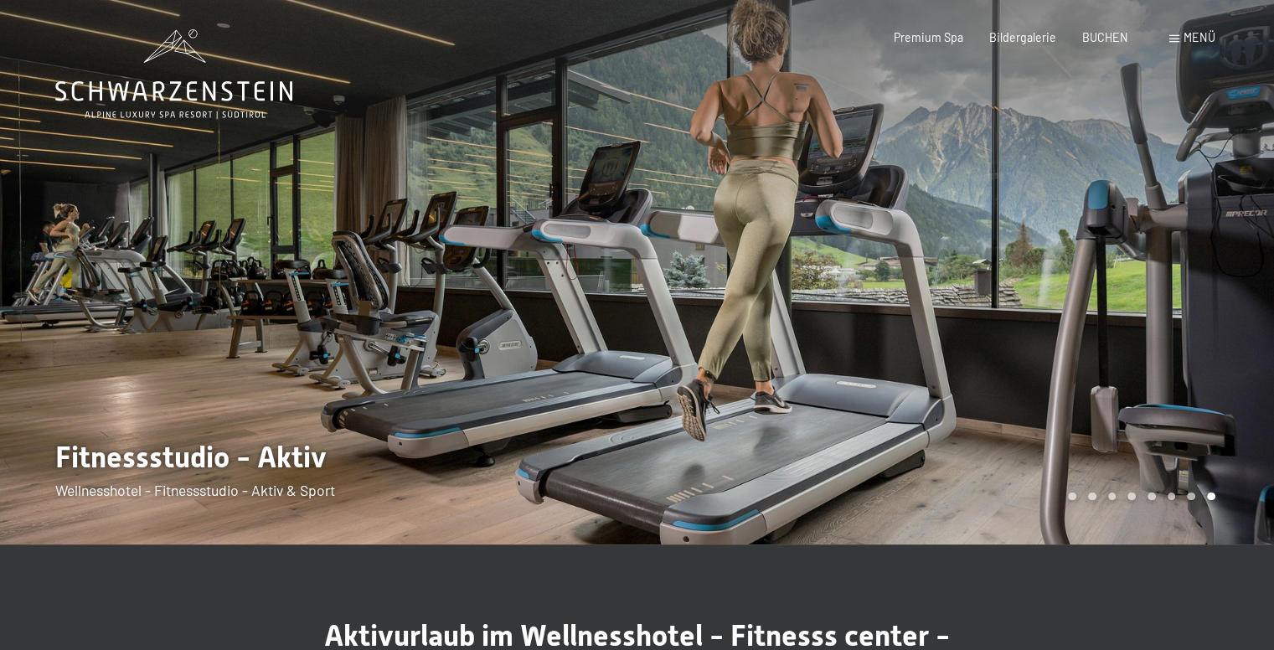
click at [1242, 331] on div at bounding box center [955, 272] width 637 height 544
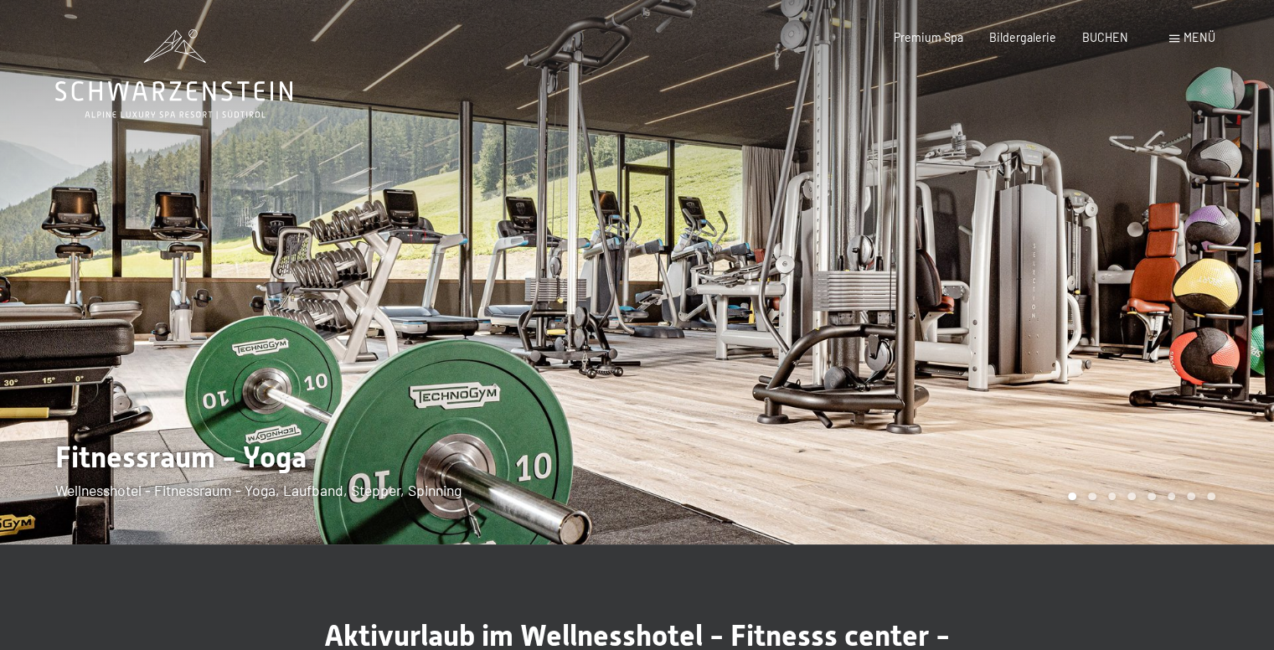
click at [1242, 331] on div at bounding box center [955, 272] width 637 height 544
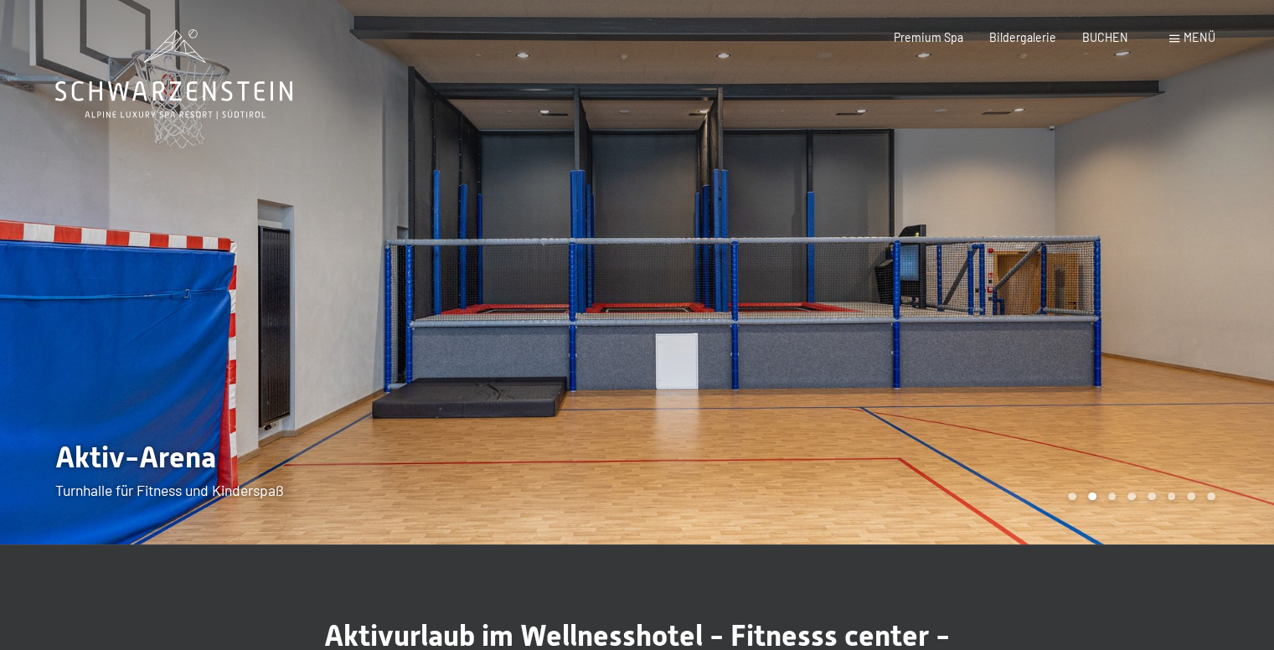
click at [1210, 34] on span "Menü" at bounding box center [1200, 37] width 32 height 14
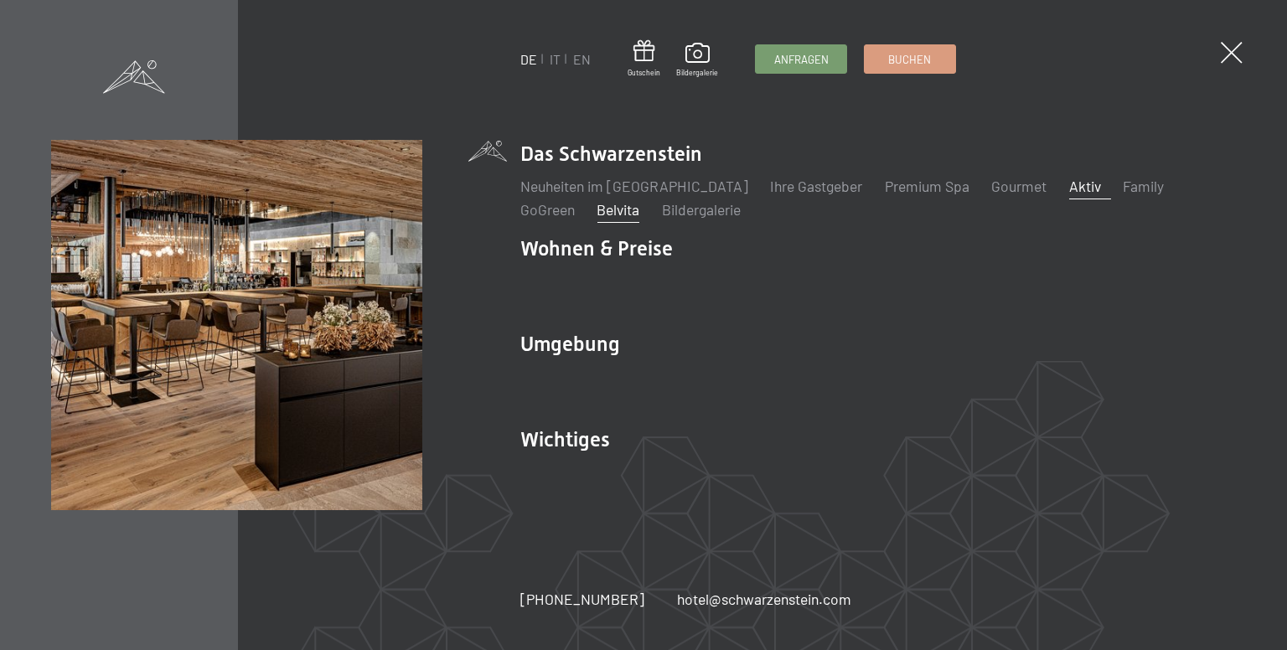
click at [596, 202] on link "Belvita" at bounding box center [617, 209] width 43 height 18
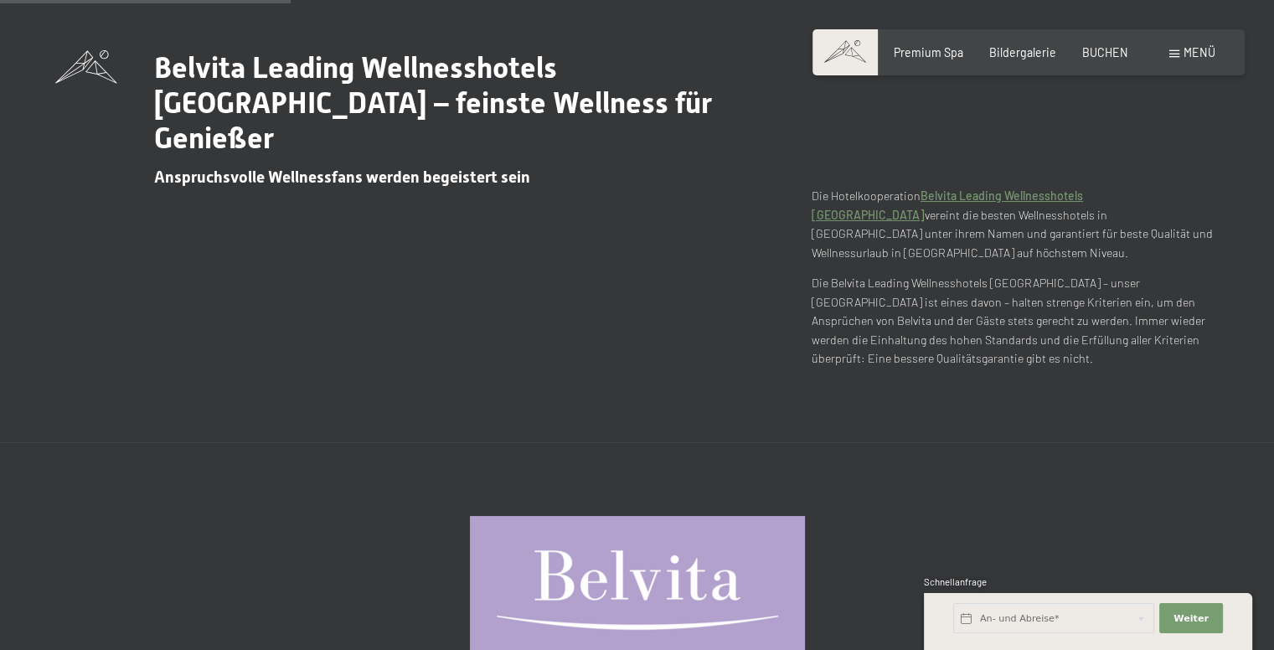
click at [1251, 366] on div "Belvita Leading Wellnesshotels Südtirol – feinste Wellness für Genießer Anspruc…" at bounding box center [637, 210] width 1274 height 466
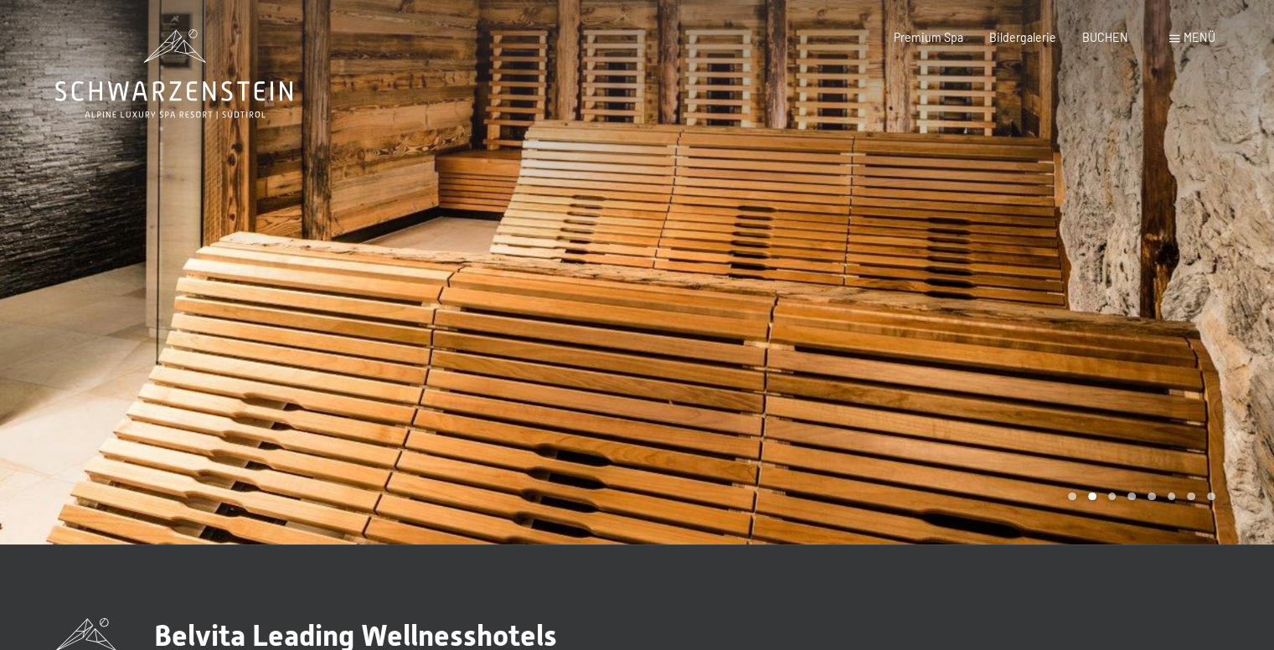
click at [1243, 374] on div at bounding box center [955, 272] width 637 height 544
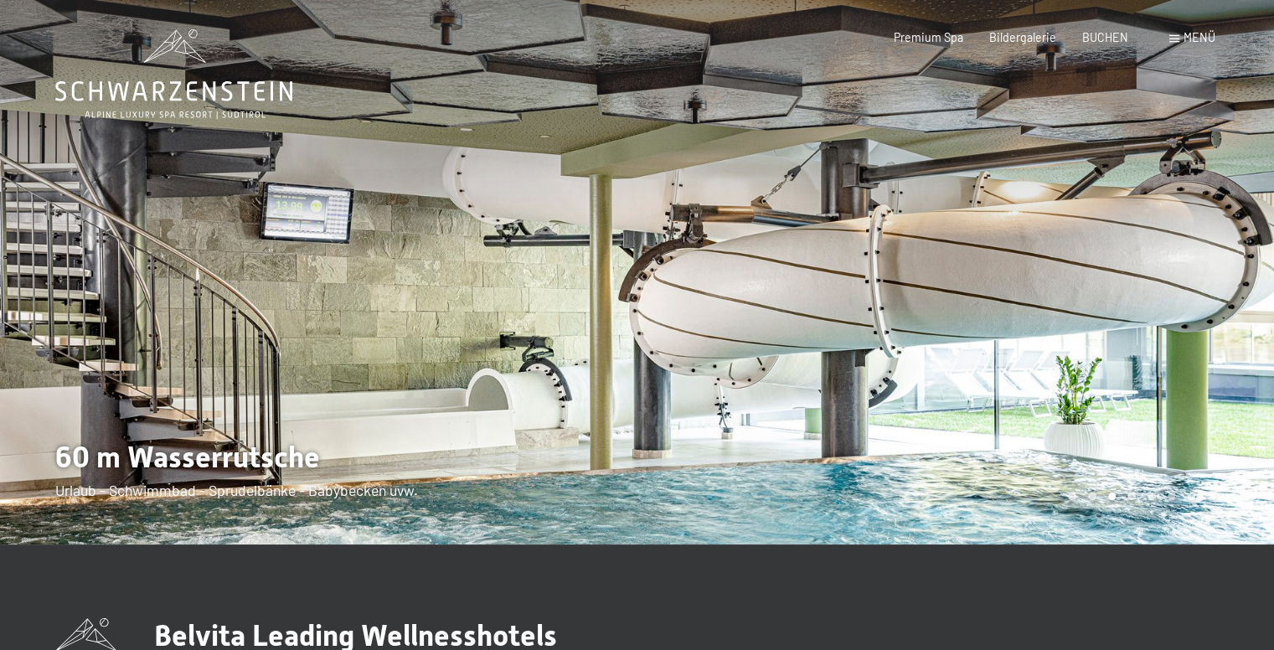
click at [1243, 374] on div at bounding box center [955, 272] width 637 height 544
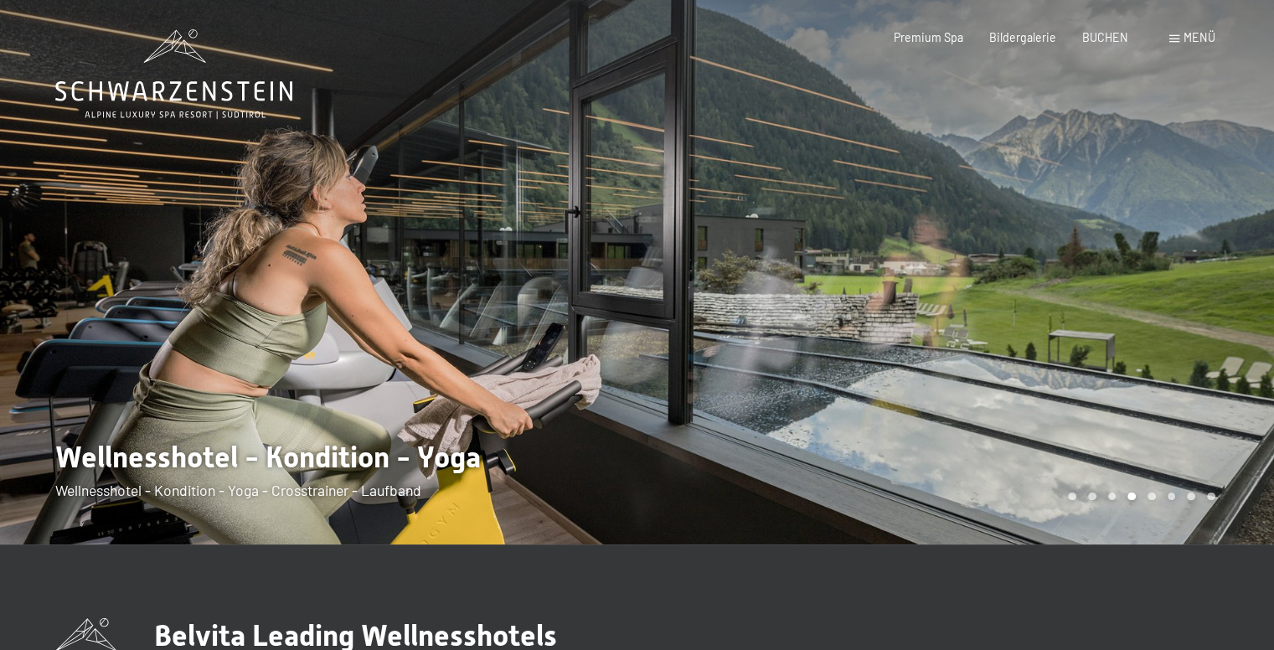
click at [1243, 374] on div at bounding box center [955, 272] width 637 height 544
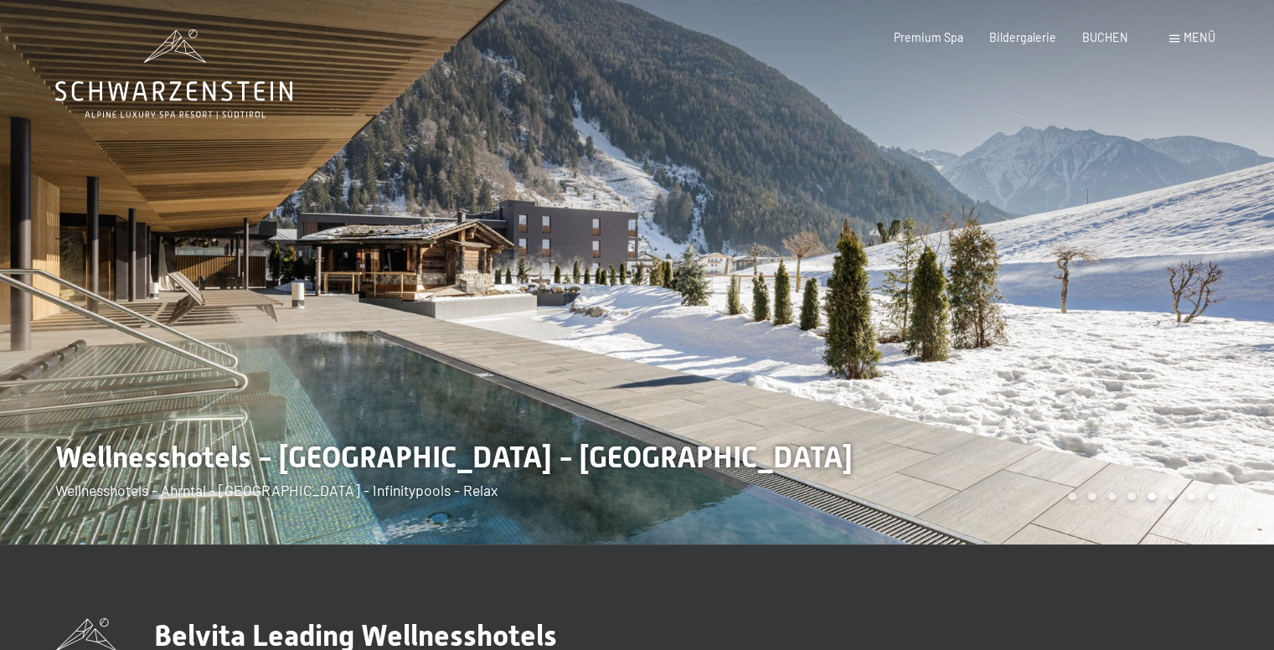
click at [1243, 374] on div at bounding box center [955, 272] width 637 height 544
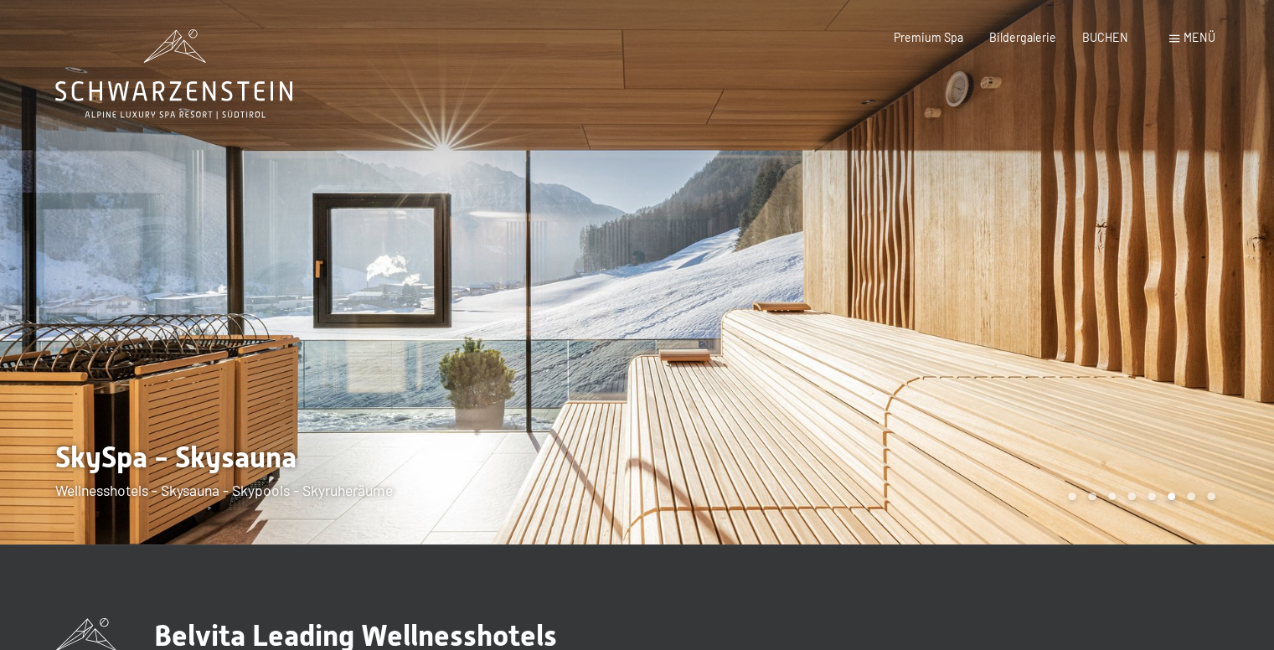
click at [1243, 374] on div at bounding box center [955, 272] width 637 height 544
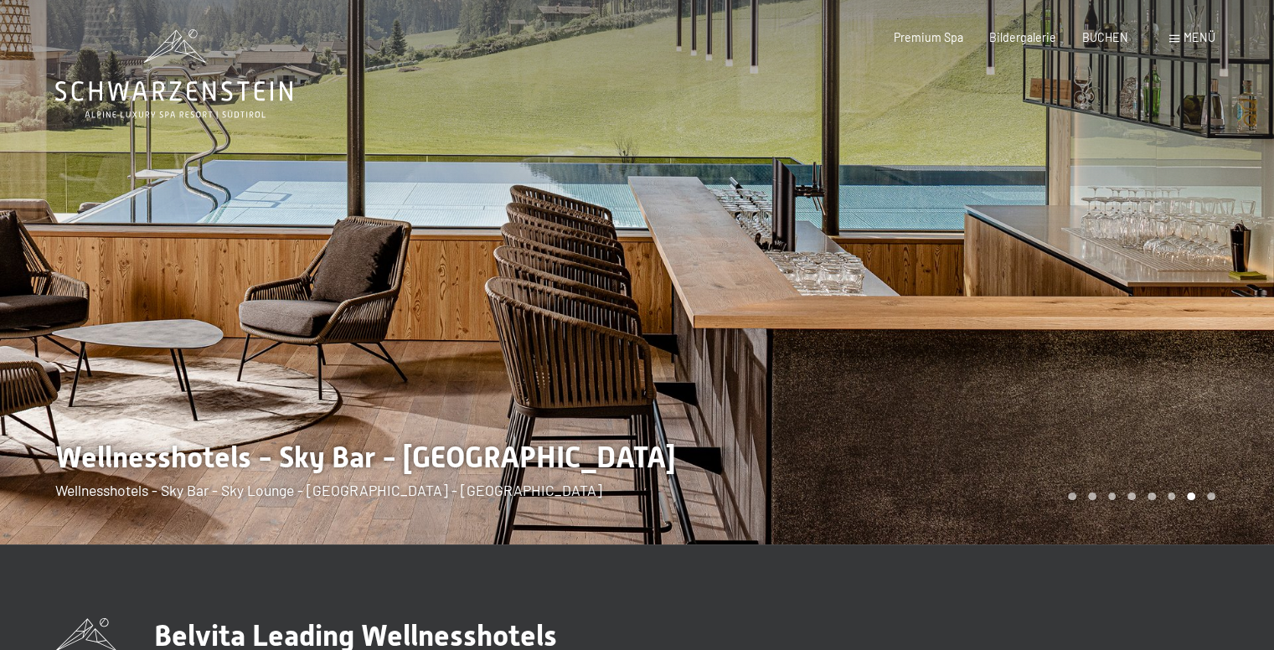
click at [1243, 374] on div at bounding box center [955, 272] width 637 height 544
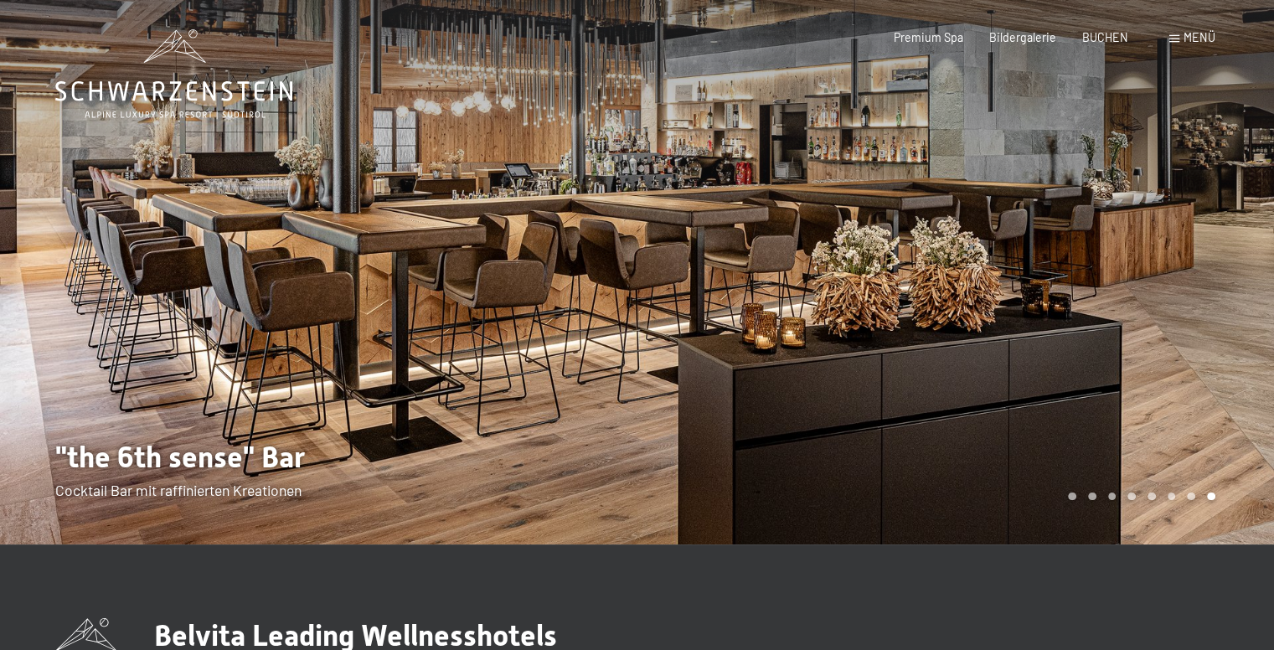
click at [1205, 40] on span "Menü" at bounding box center [1200, 37] width 32 height 14
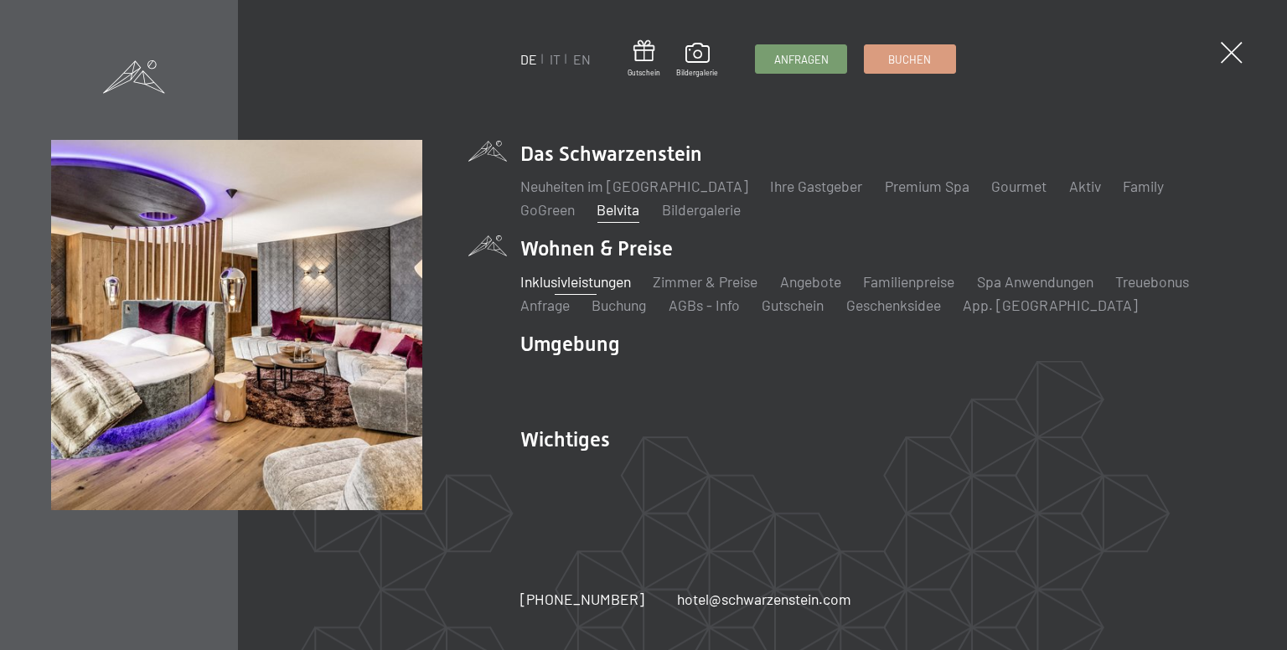
click at [603, 286] on link "Inklusivleistungen" at bounding box center [575, 281] width 111 height 18
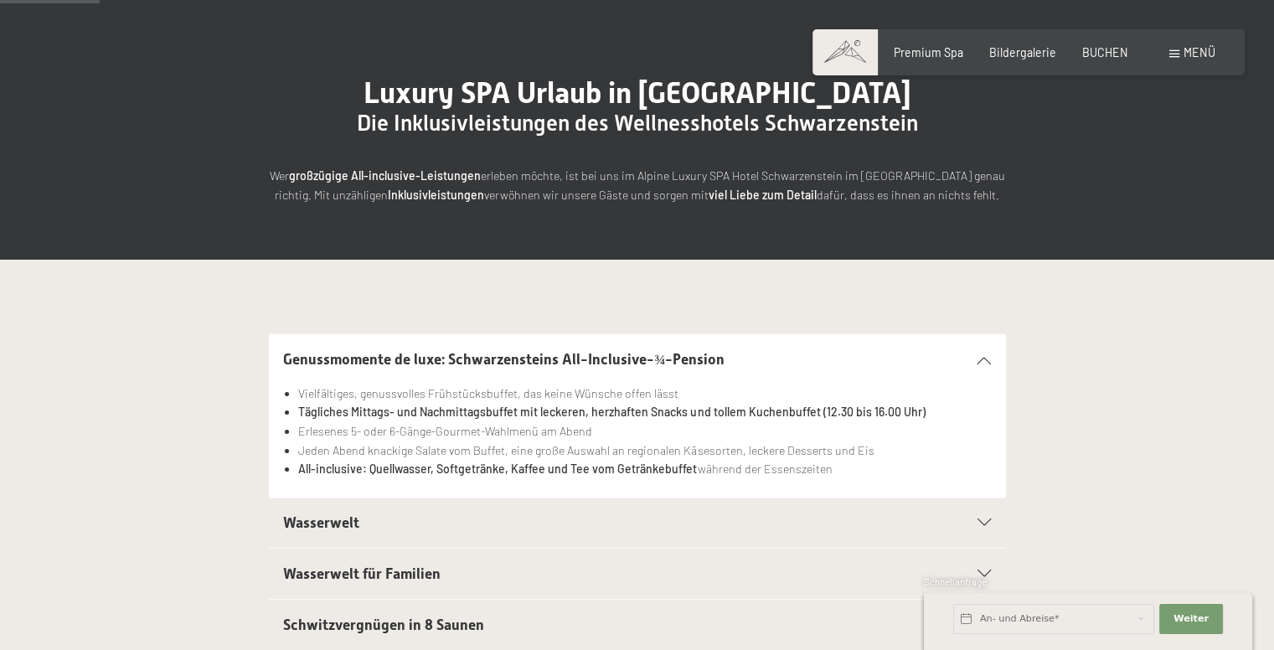
scroll to position [251, 0]
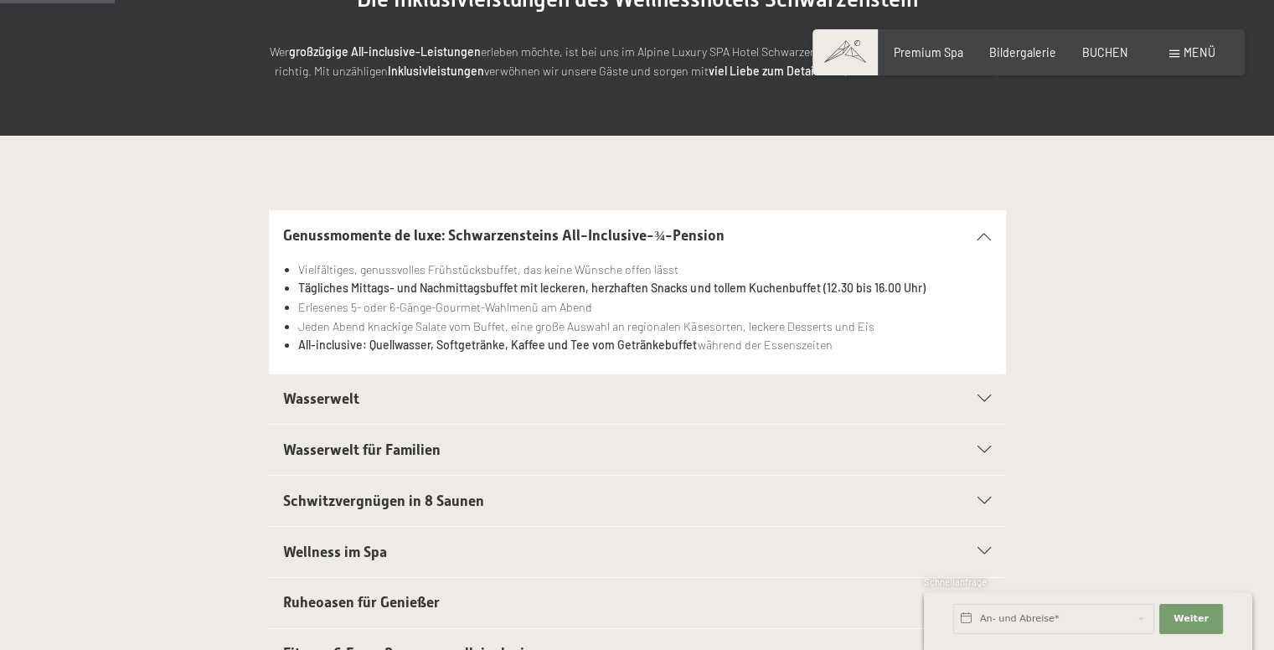
click at [991, 395] on section "Wasserwelt Sport-Pool mit 25 m langem Outdoor-Panorama-Sportpool (30° C) Sauna …" at bounding box center [637, 400] width 737 height 52
click at [982, 401] on icon at bounding box center [983, 399] width 13 height 8
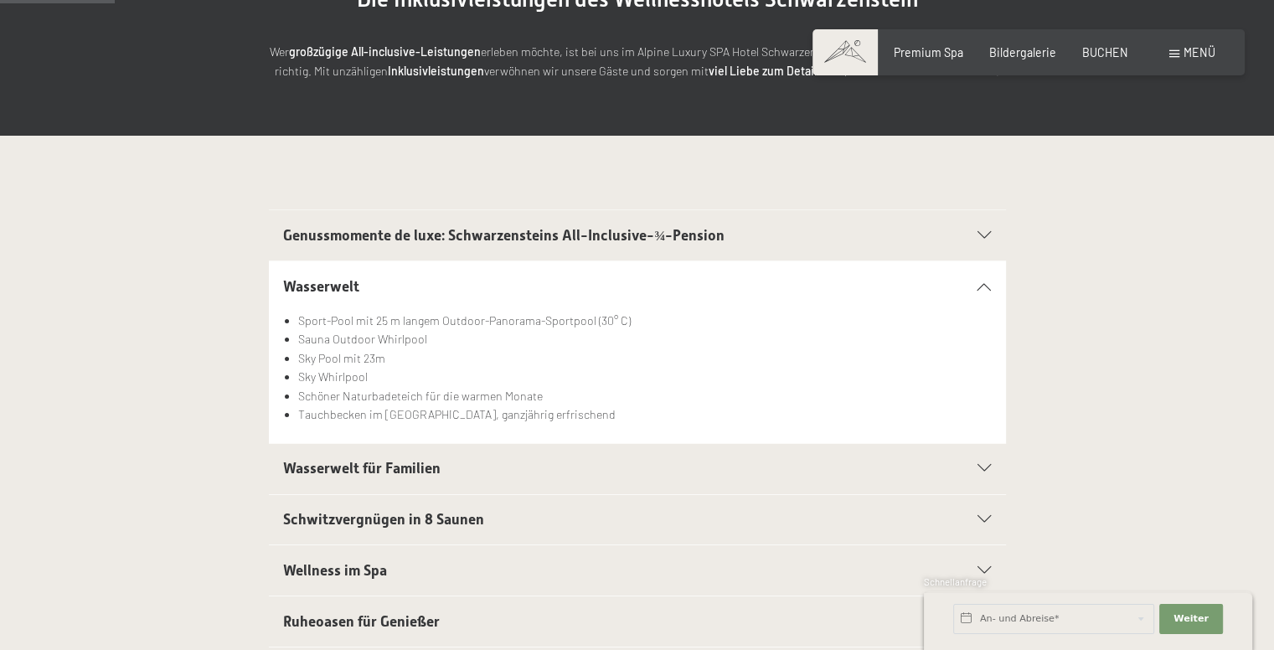
click at [993, 472] on section "Wasserwelt für Familien 25m Family Pool mit Wasserattraktionen und Whirlliegen …" at bounding box center [637, 469] width 737 height 52
click at [984, 465] on icon at bounding box center [983, 469] width 13 height 8
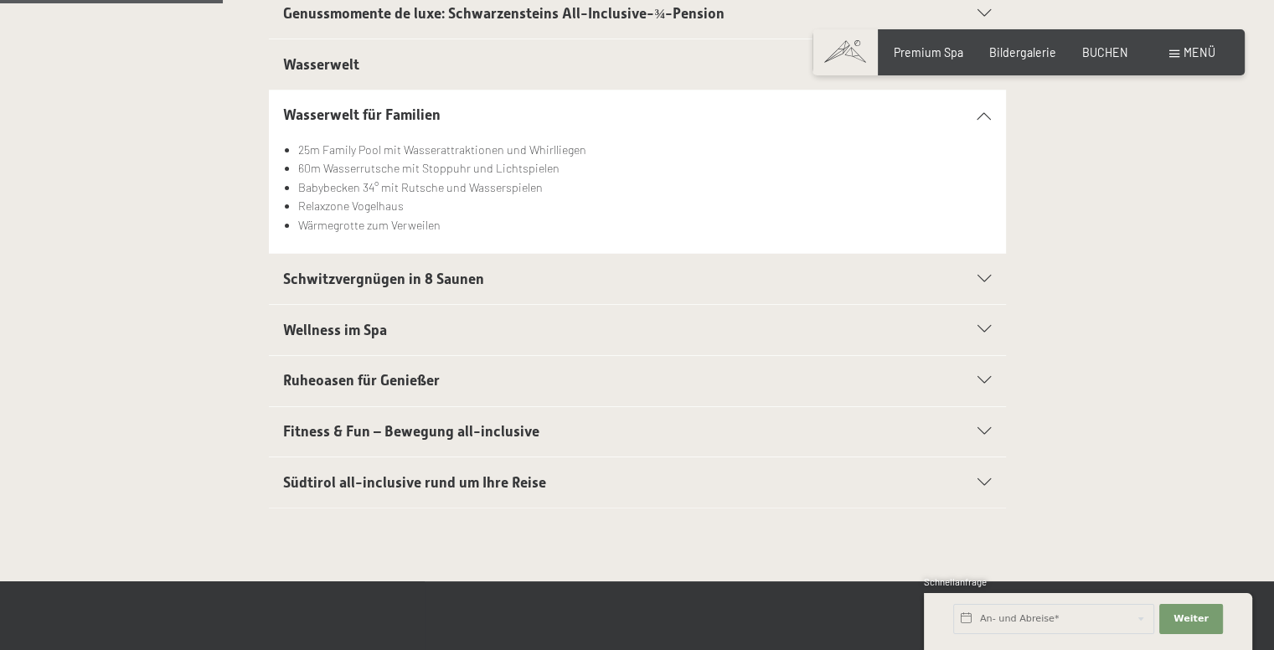
scroll to position [586, 0]
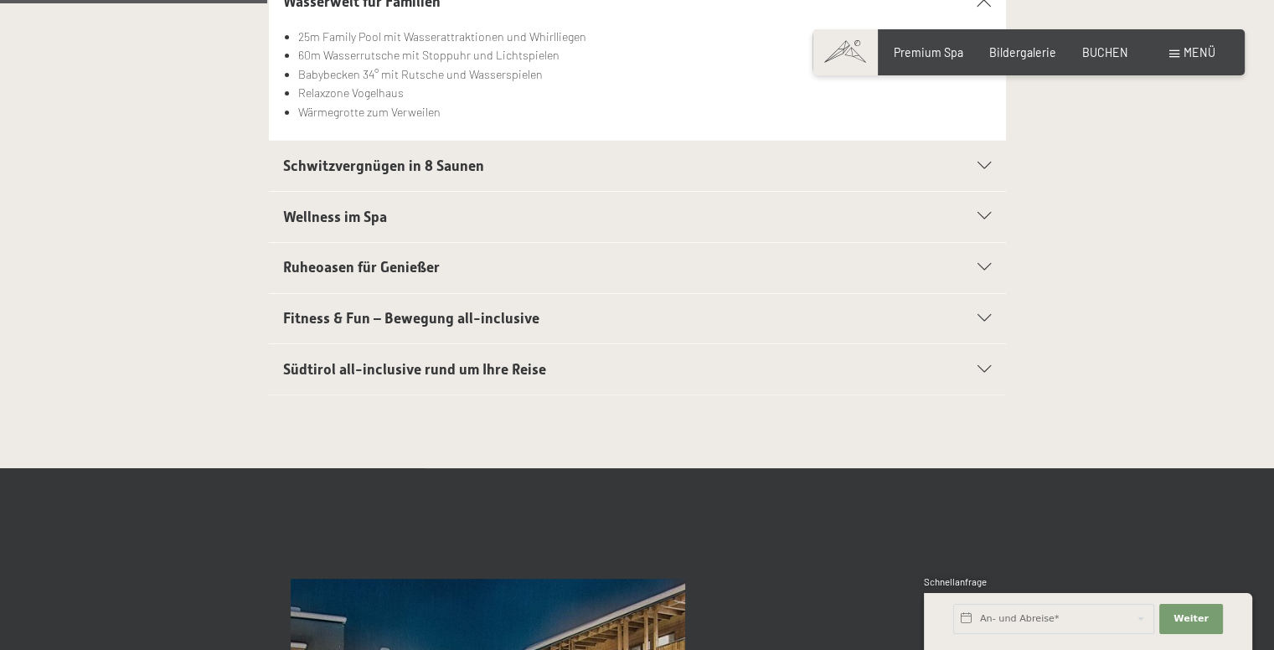
click at [978, 310] on div "Fitness & Fun – Bewegung all-inclusive" at bounding box center [637, 319] width 708 height 50
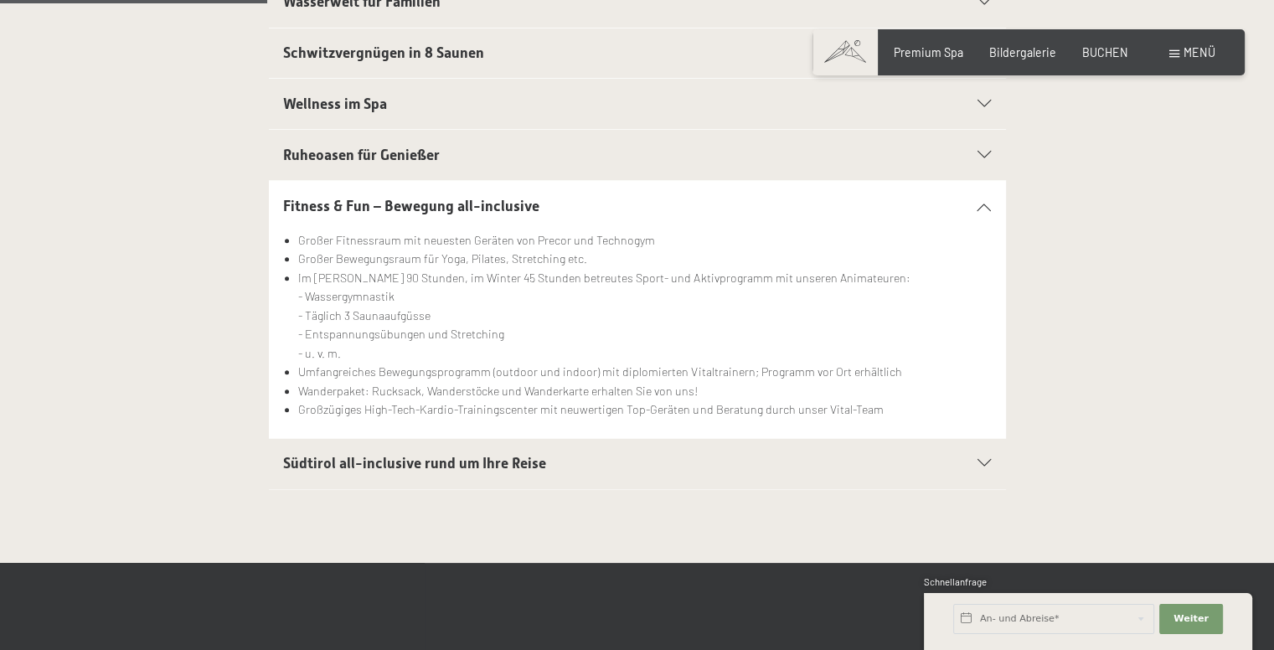
click at [981, 463] on icon at bounding box center [983, 464] width 13 height 8
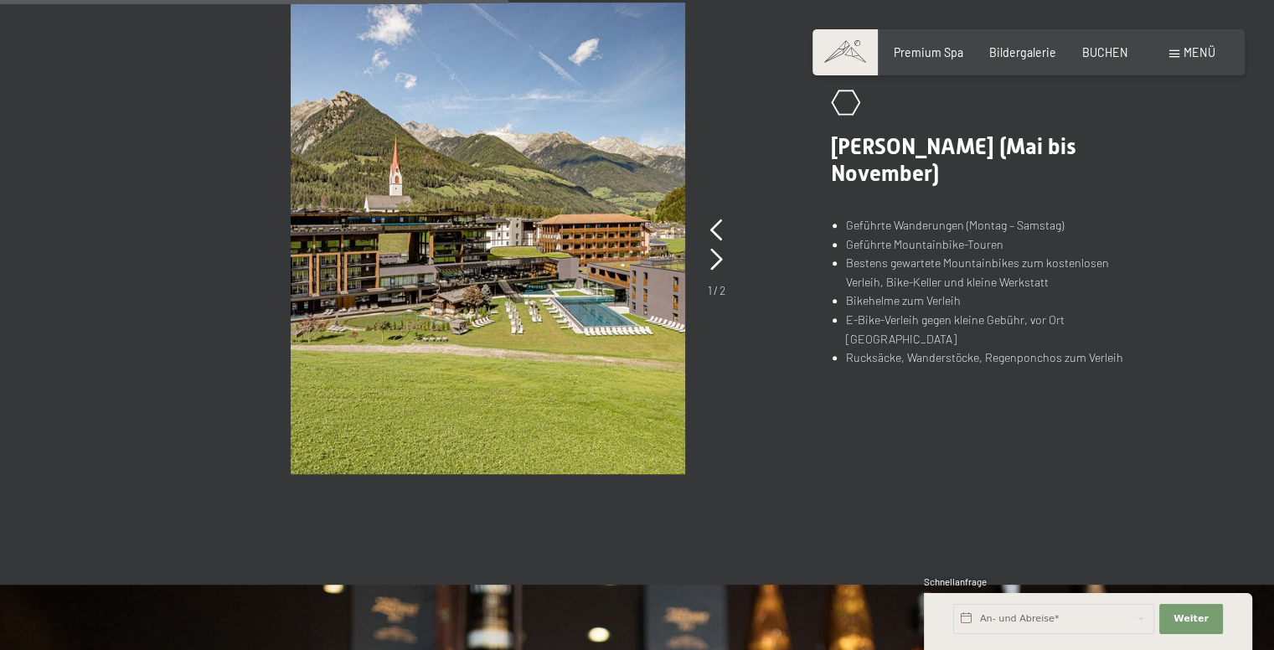
scroll to position [1173, 0]
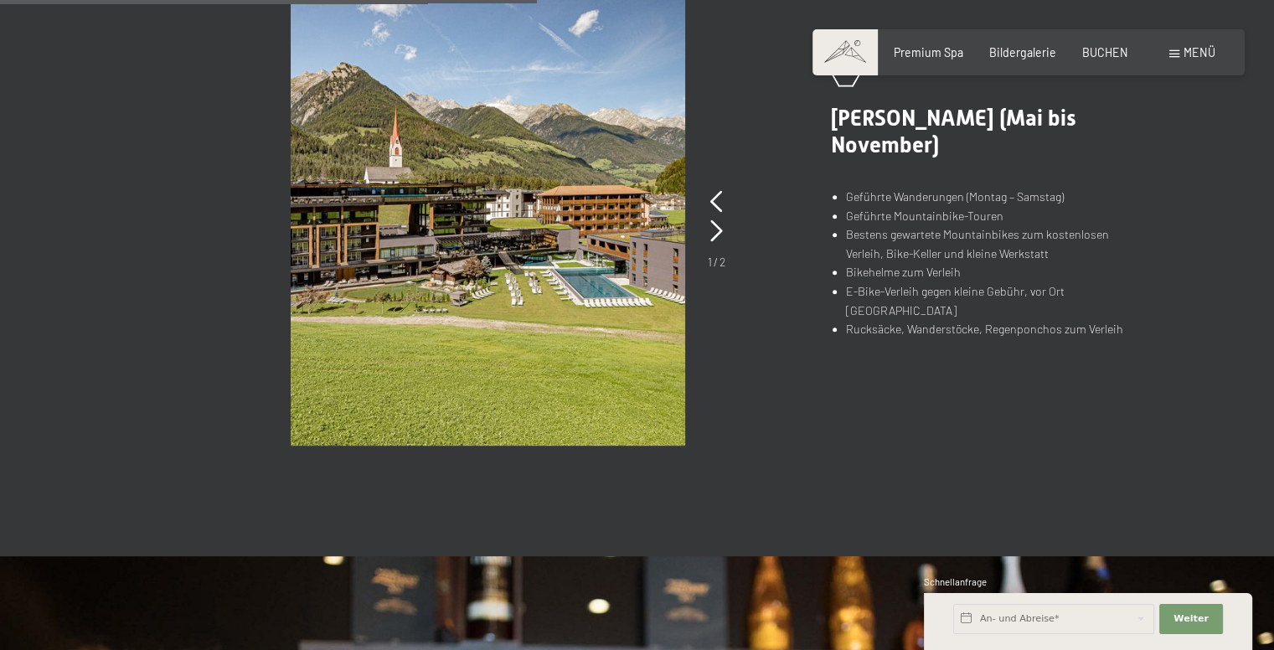
drag, startPoint x: 1002, startPoint y: 206, endPoint x: 1033, endPoint y: 213, distance: 31.7
click at [1033, 213] on li "Geführte Mountainbike-Touren" at bounding box center [993, 216] width 294 height 19
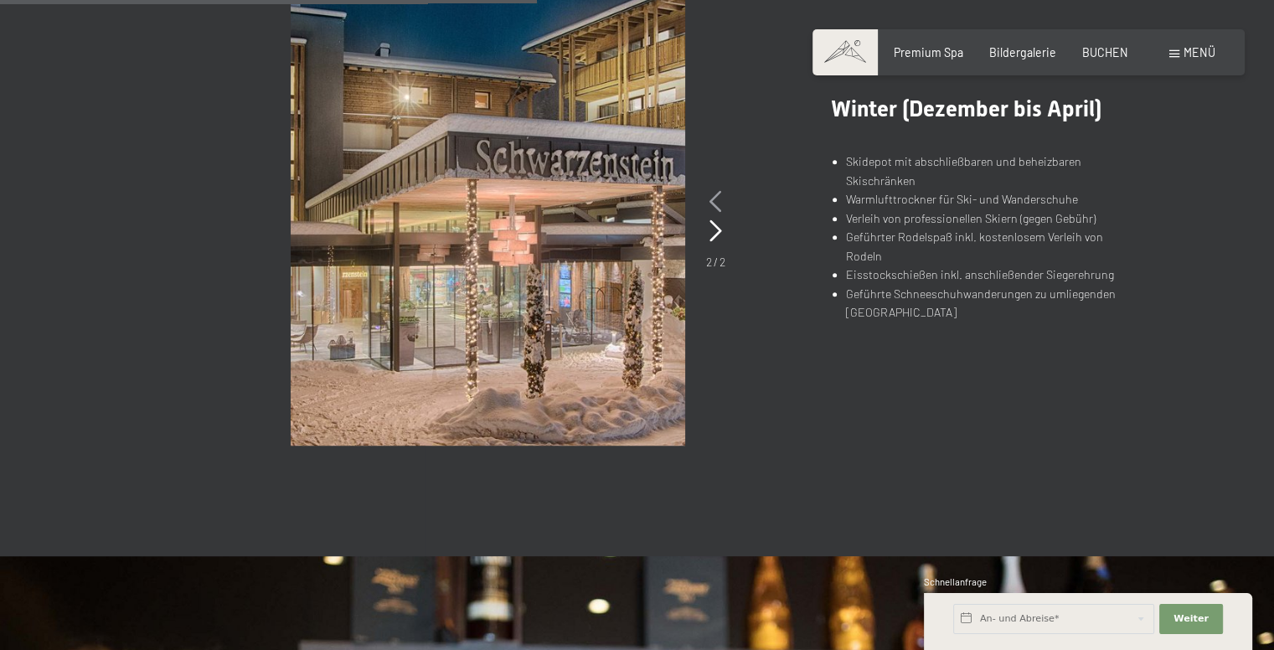
click at [716, 199] on icon at bounding box center [715, 202] width 13 height 22
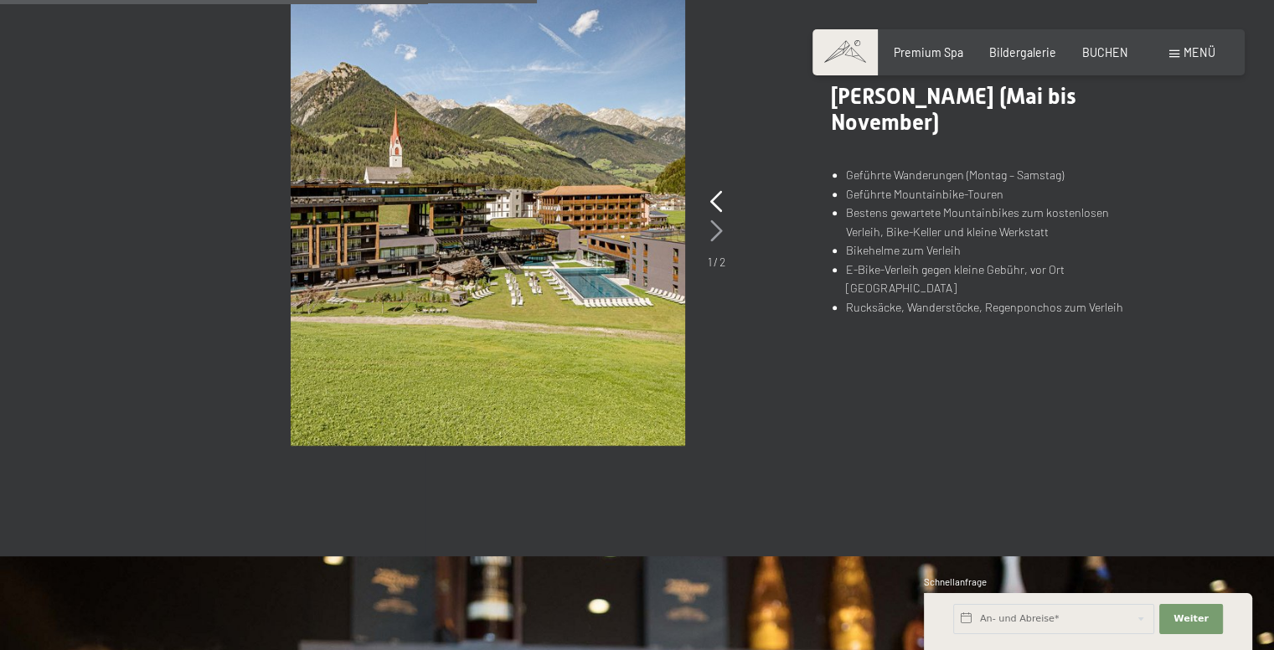
click at [719, 224] on icon at bounding box center [716, 231] width 13 height 22
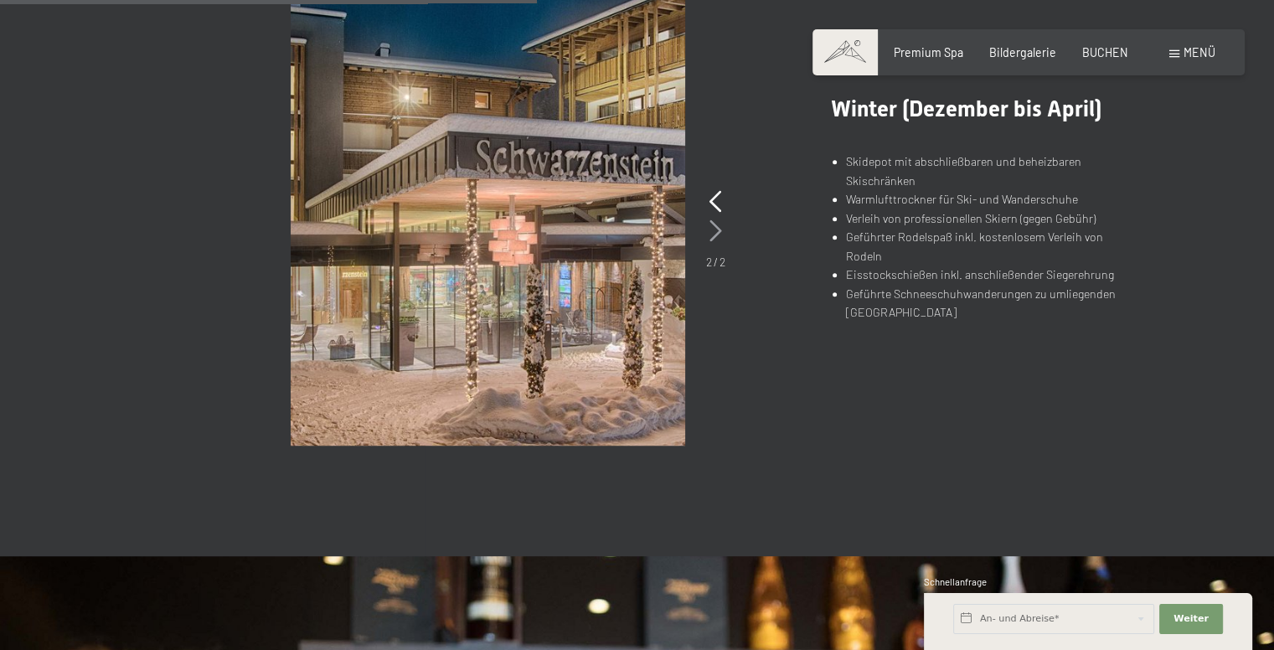
click at [717, 234] on icon at bounding box center [715, 231] width 13 height 22
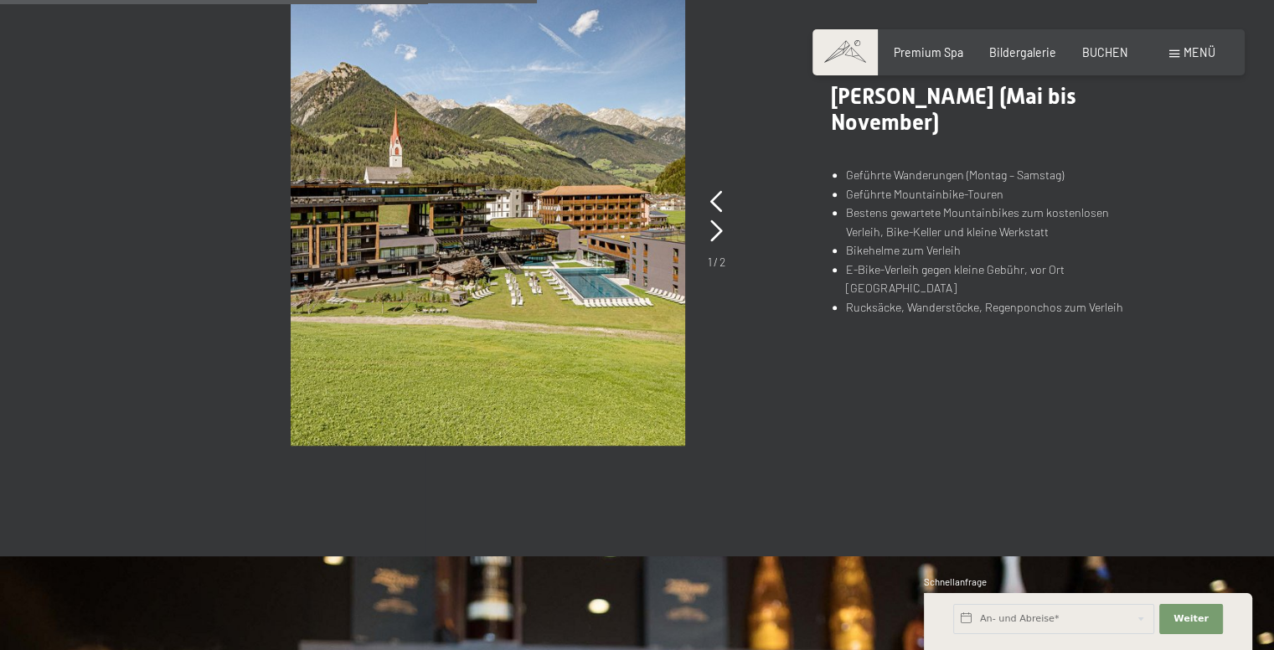
click at [950, 61] on div "Buchen Anfragen Premium Spa Bildergalerie BUCHEN Menü DE IT EN Gutschein Bilder…" at bounding box center [1028, 52] width 373 height 17
click at [951, 54] on span "Premium Spa" at bounding box center [929, 50] width 70 height 14
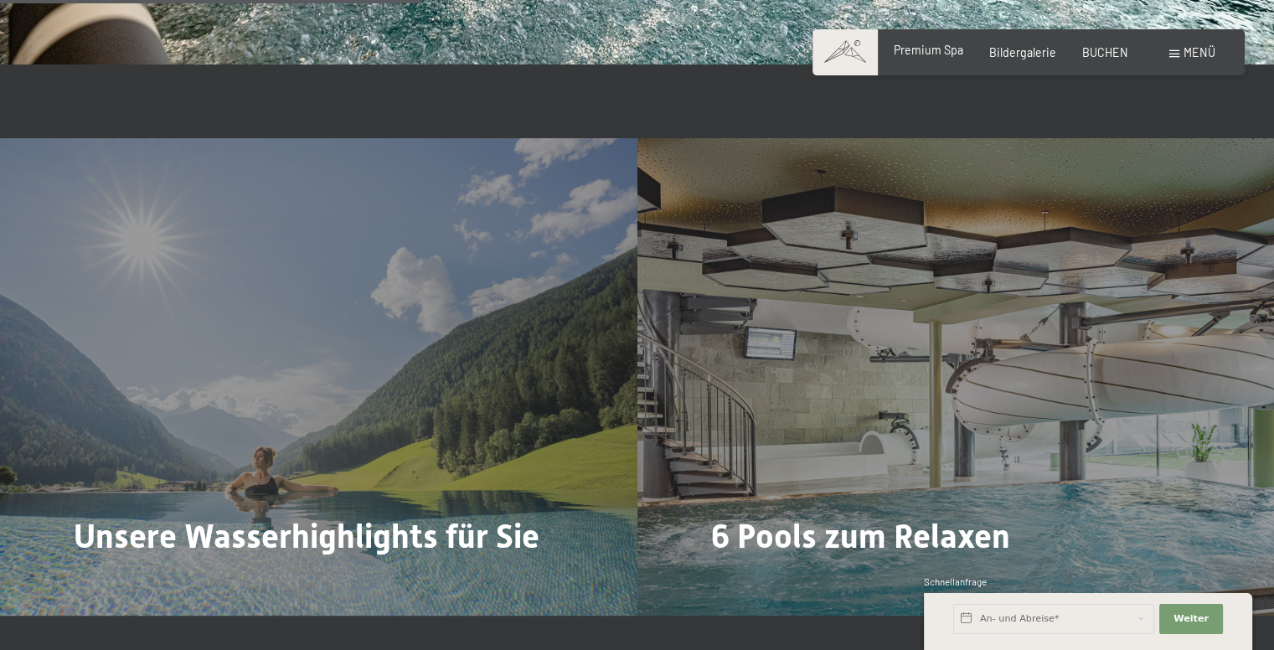
scroll to position [3790, 0]
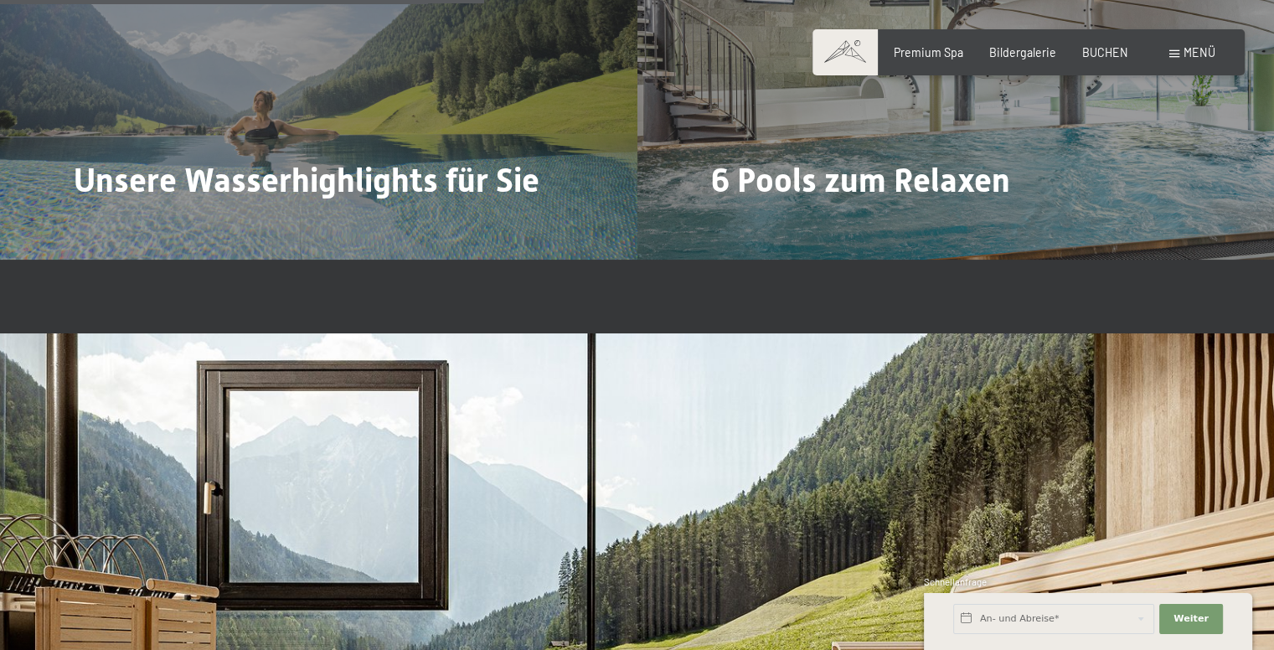
click at [1177, 56] on span at bounding box center [1174, 54] width 10 height 8
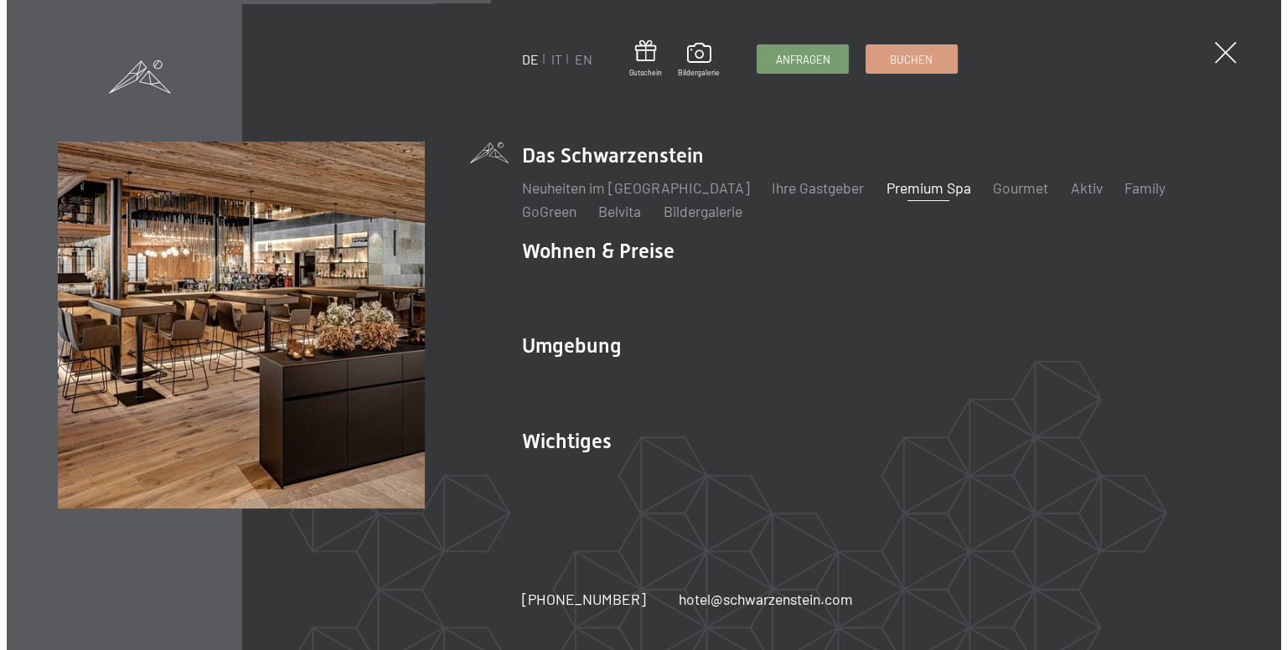
scroll to position [3283, 0]
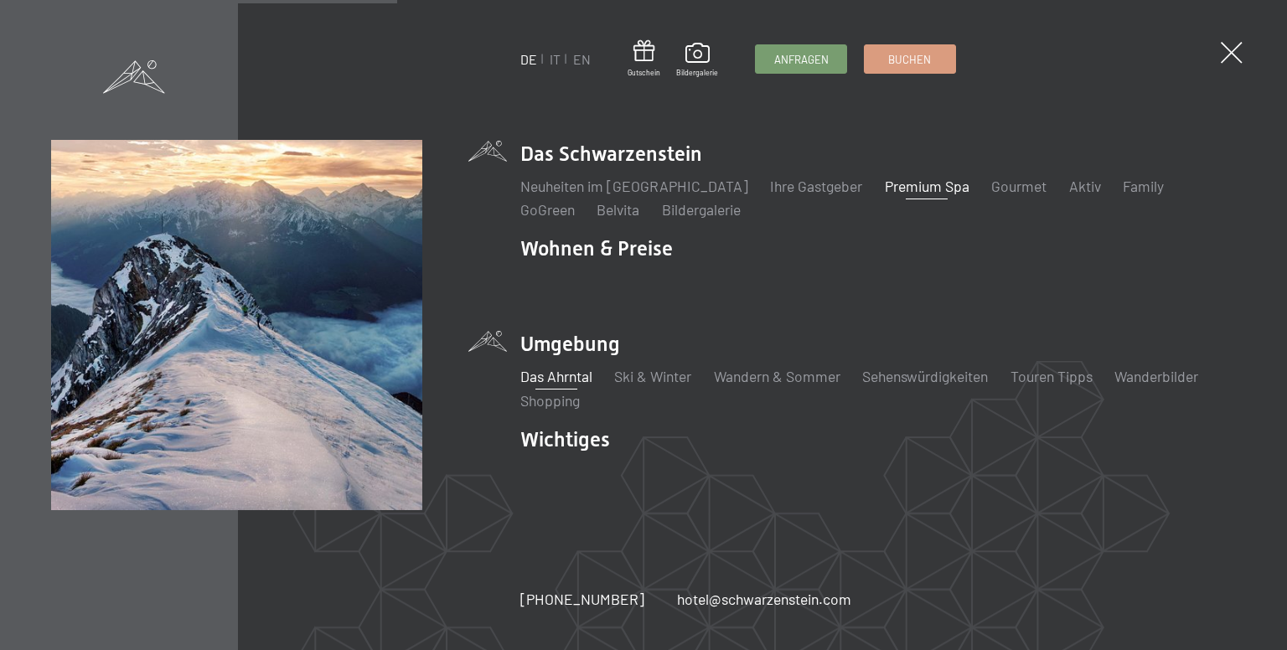
click at [575, 383] on link "Das Ahrntal" at bounding box center [556, 376] width 72 height 18
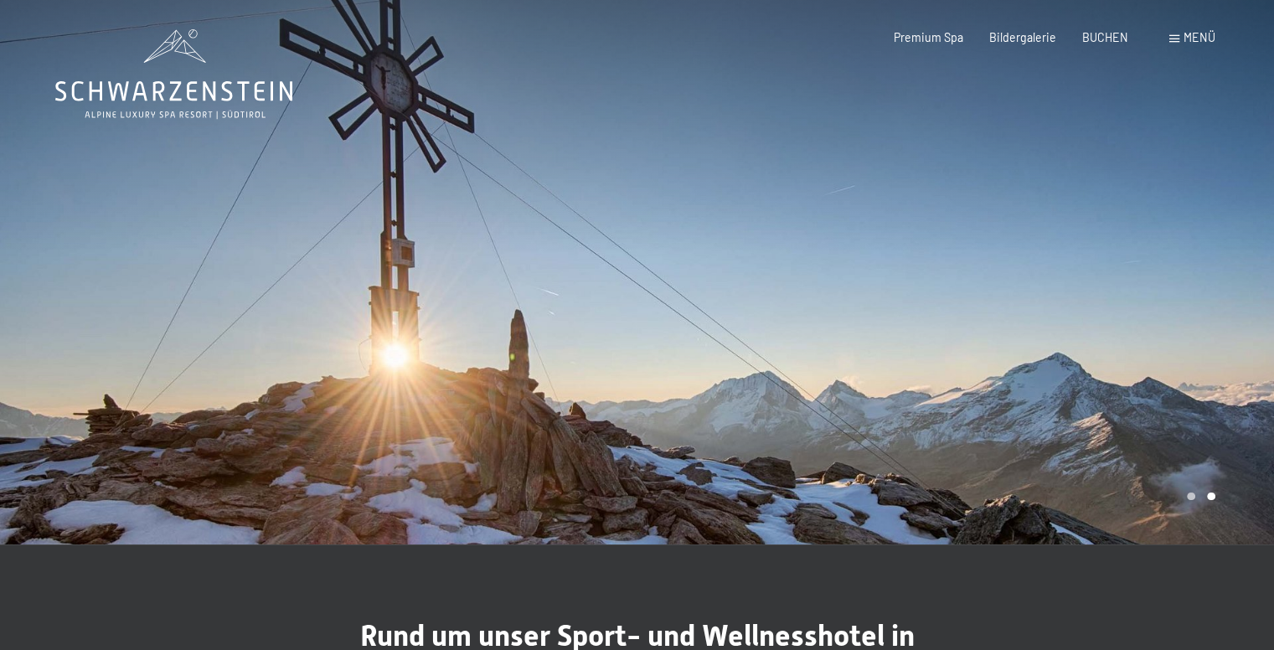
click at [1206, 322] on div at bounding box center [955, 272] width 637 height 544
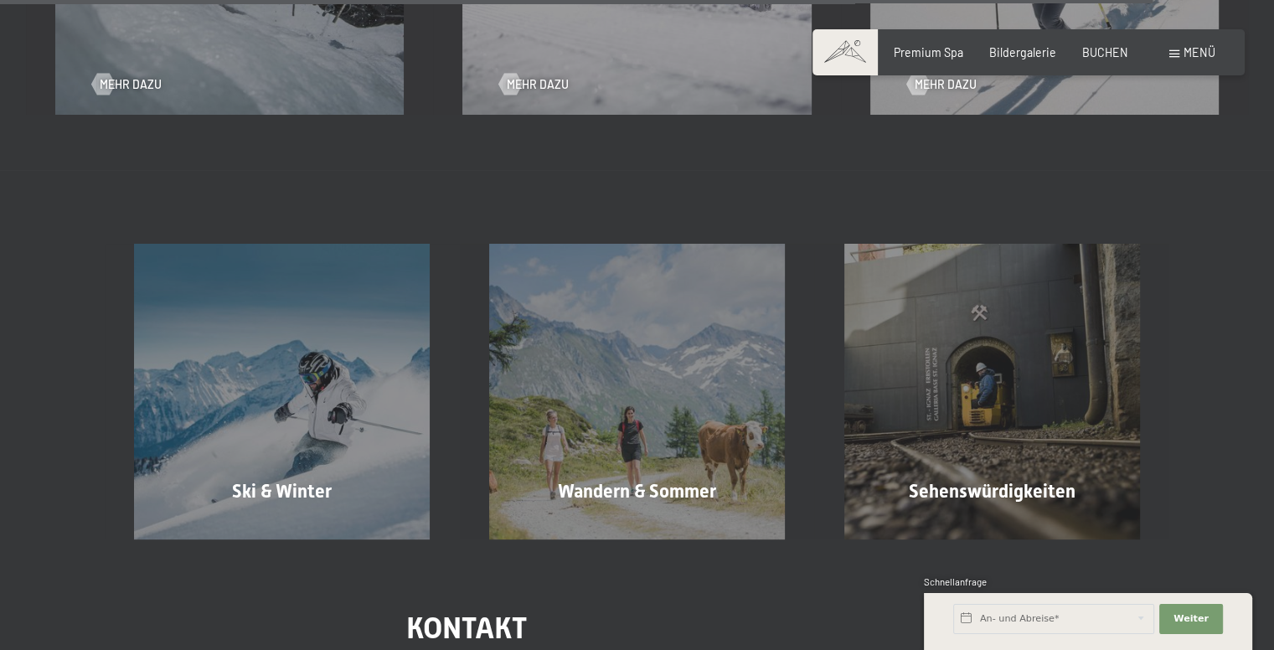
scroll to position [4858, 0]
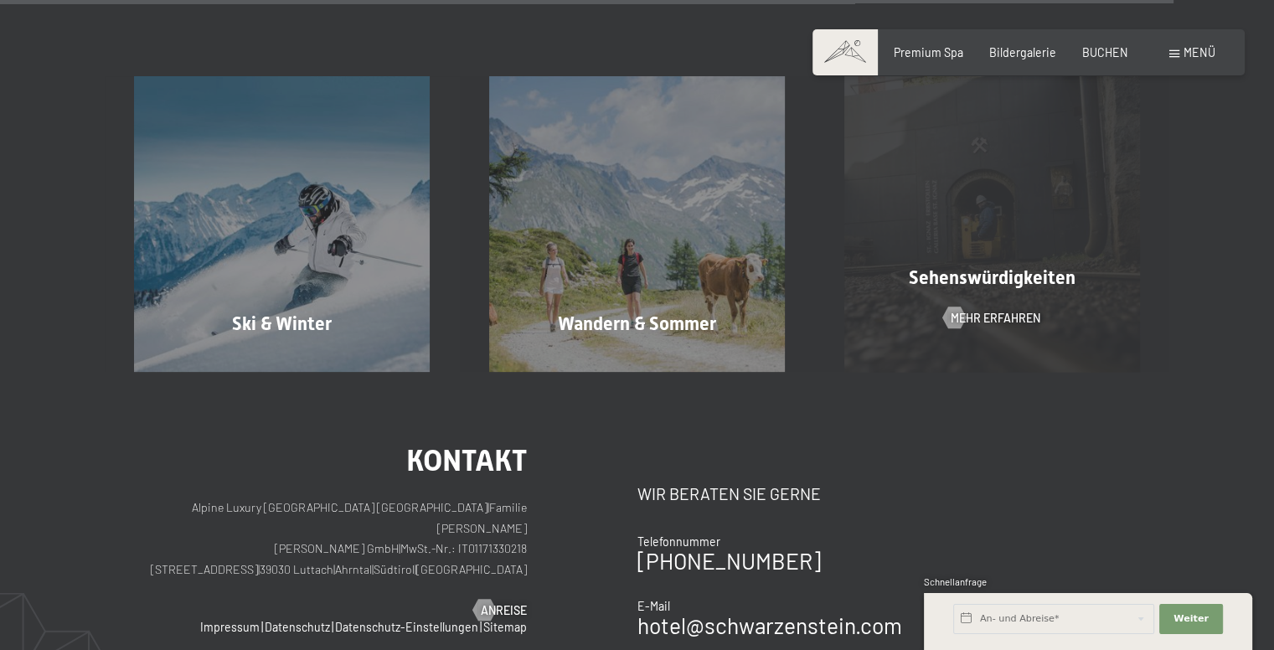
click at [1013, 229] on div "Sehenswürdigkeiten Mehr erfahren" at bounding box center [991, 224] width 355 height 296
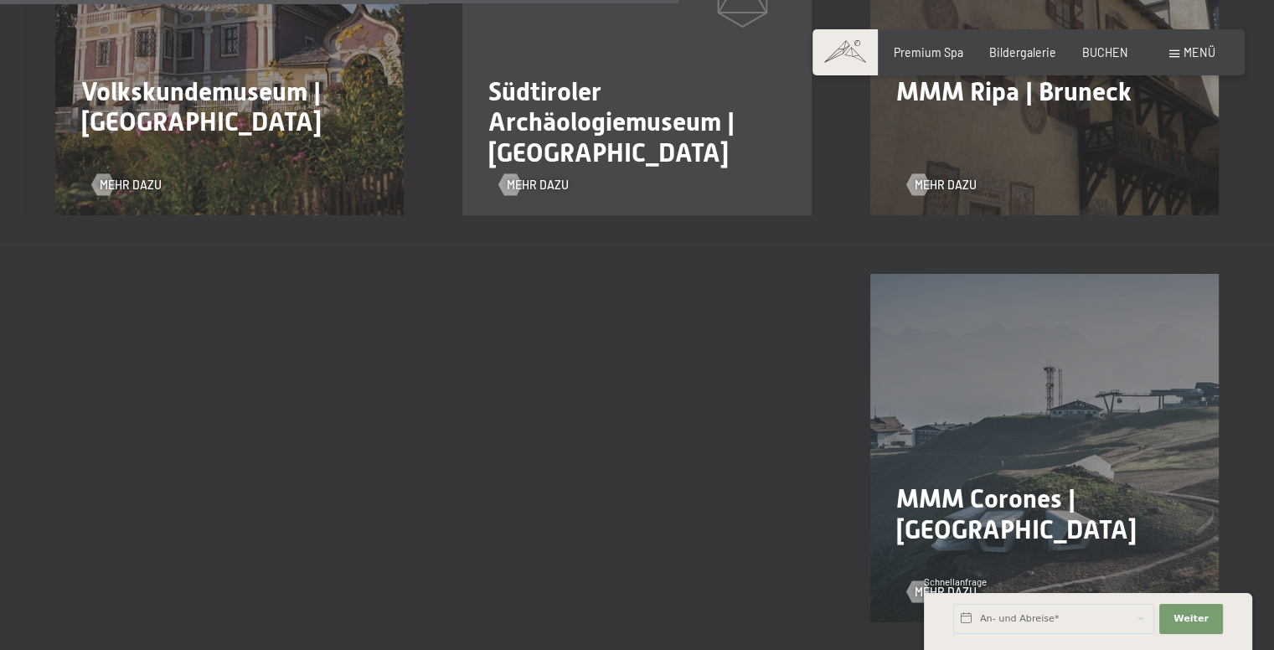
scroll to position [2010, 0]
